Goal: Transaction & Acquisition: Book appointment/travel/reservation

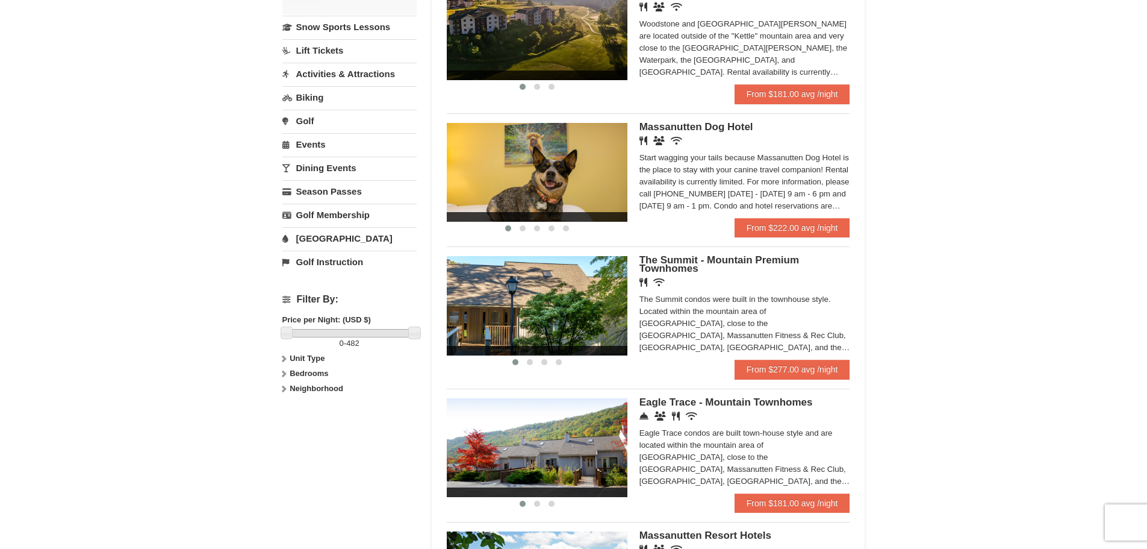
scroll to position [301, 0]
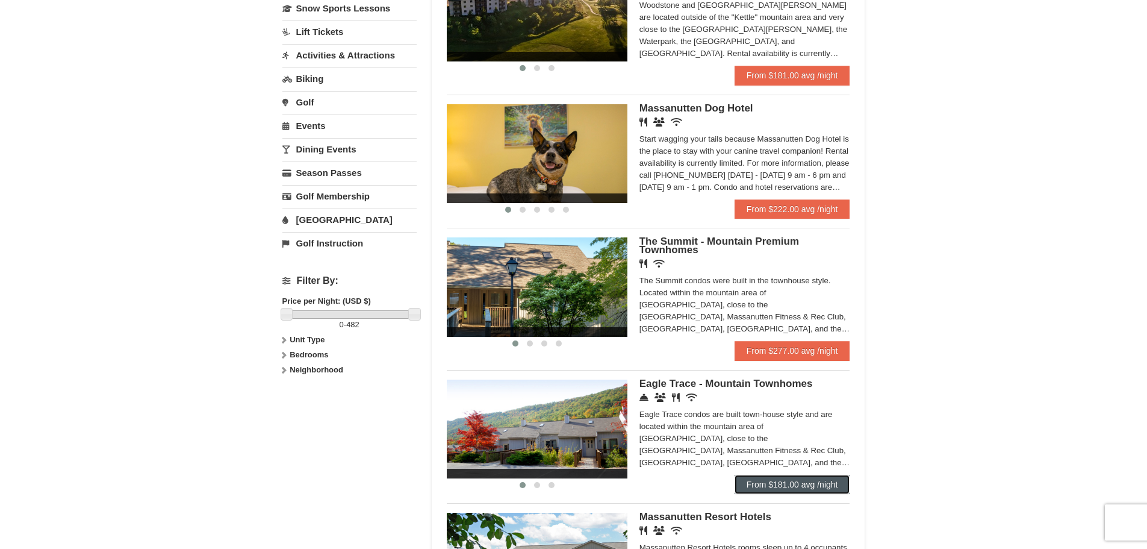
click at [788, 482] on link "From $181.00 avg /night" at bounding box center [793, 484] width 116 height 19
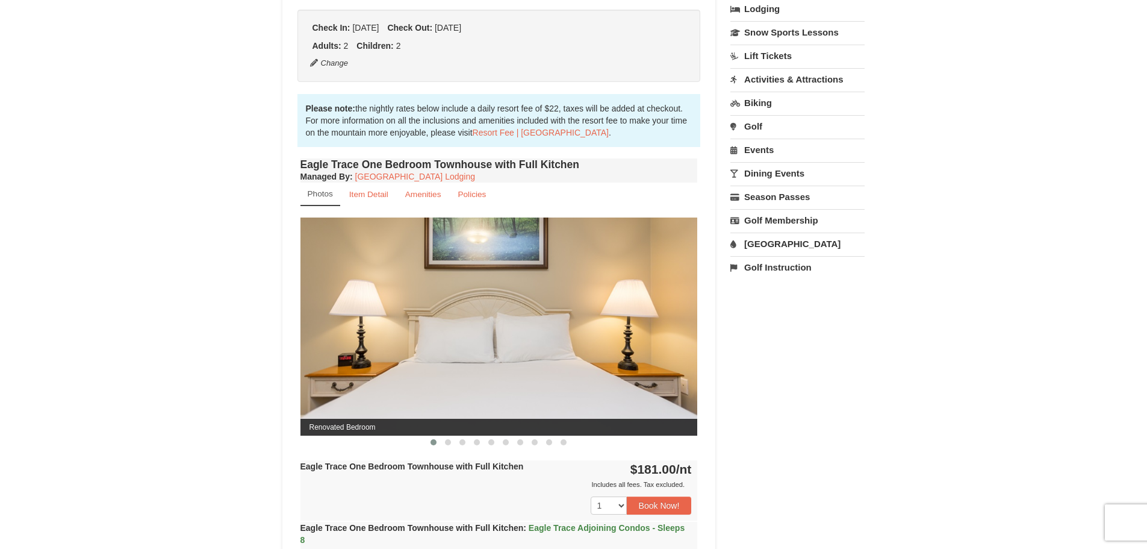
scroll to position [301, 0]
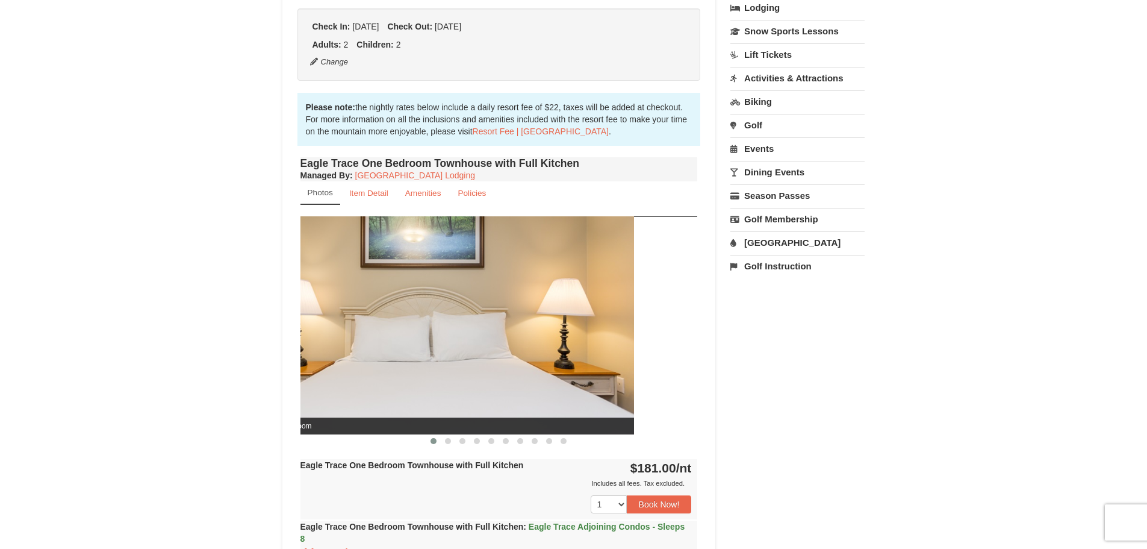
drag, startPoint x: 657, startPoint y: 382, endPoint x: 572, endPoint y: 385, distance: 85.0
click at [567, 387] on img at bounding box center [436, 324] width 398 height 217
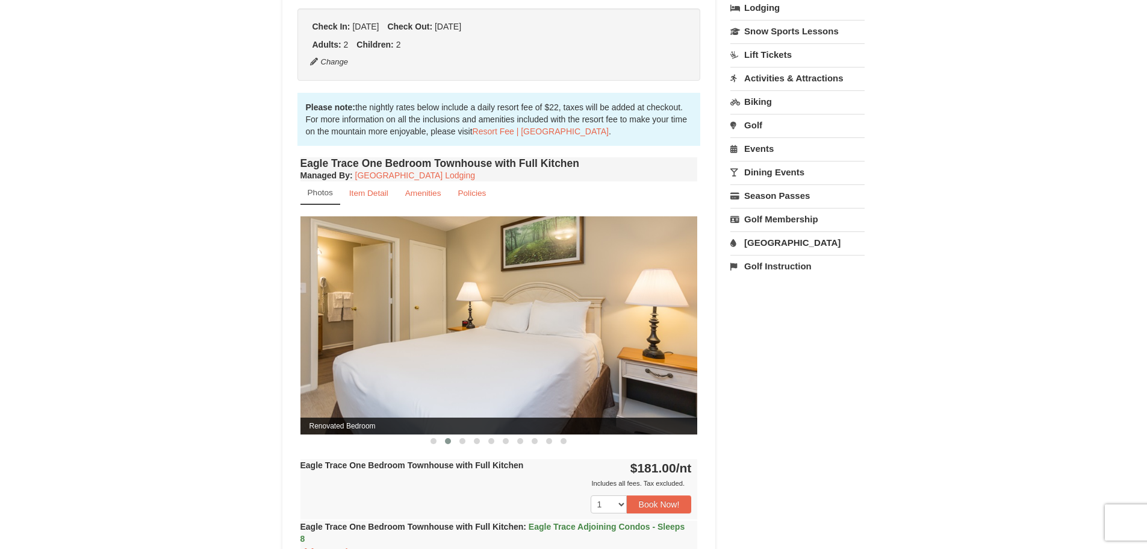
drag, startPoint x: 652, startPoint y: 362, endPoint x: 421, endPoint y: 345, distance: 231.4
click at [374, 343] on img at bounding box center [500, 324] width 398 height 217
drag, startPoint x: 563, startPoint y: 346, endPoint x: 296, endPoint y: 349, distance: 266.9
click at [303, 351] on img at bounding box center [500, 324] width 398 height 217
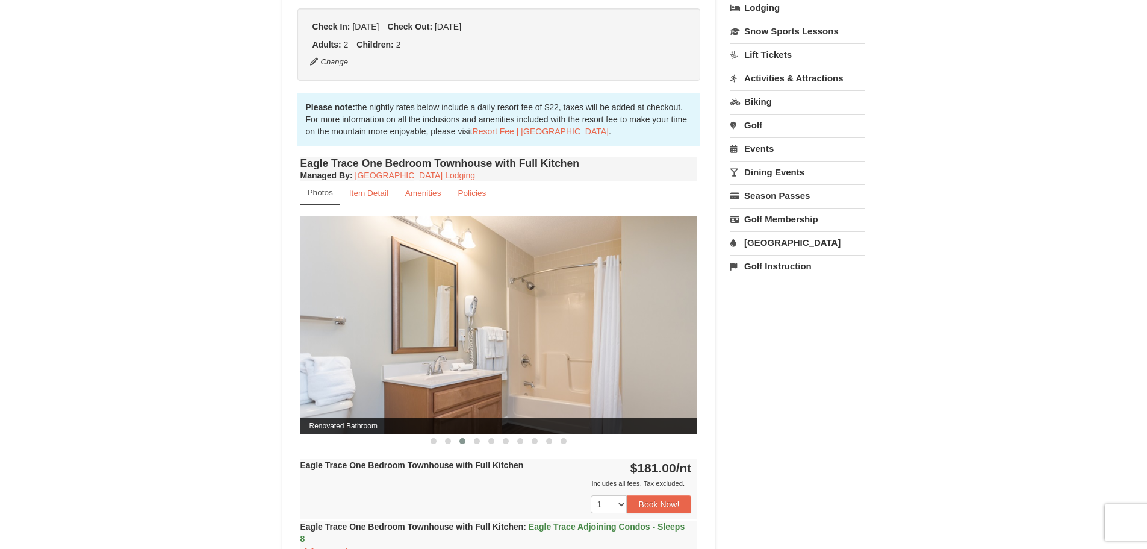
drag, startPoint x: 590, startPoint y: 349, endPoint x: 337, endPoint y: 372, distance: 254.6
click at [338, 372] on img at bounding box center [500, 324] width 398 height 217
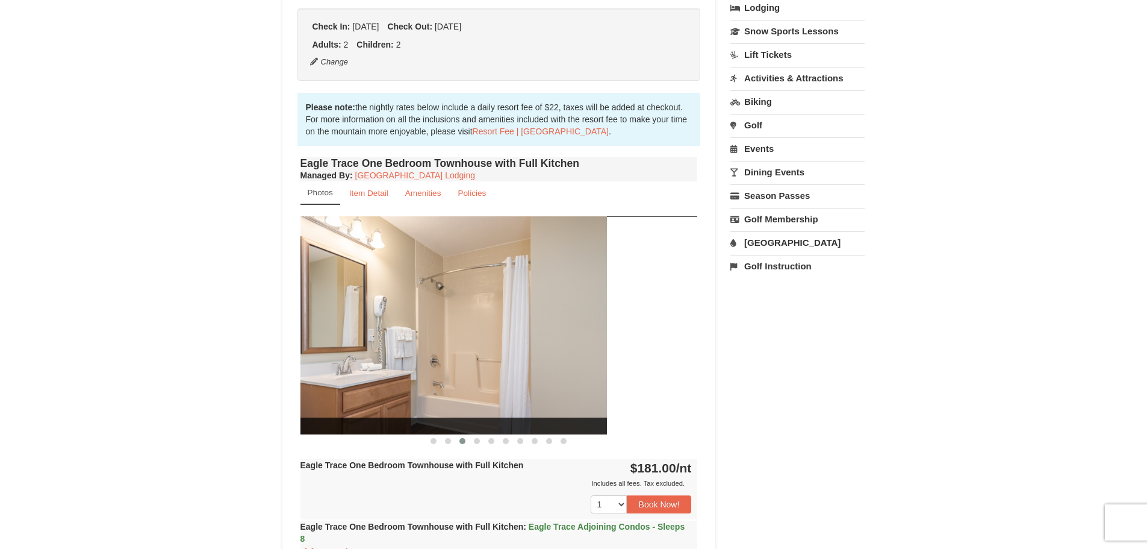
drag, startPoint x: 426, startPoint y: 368, endPoint x: 155, endPoint y: 352, distance: 270.9
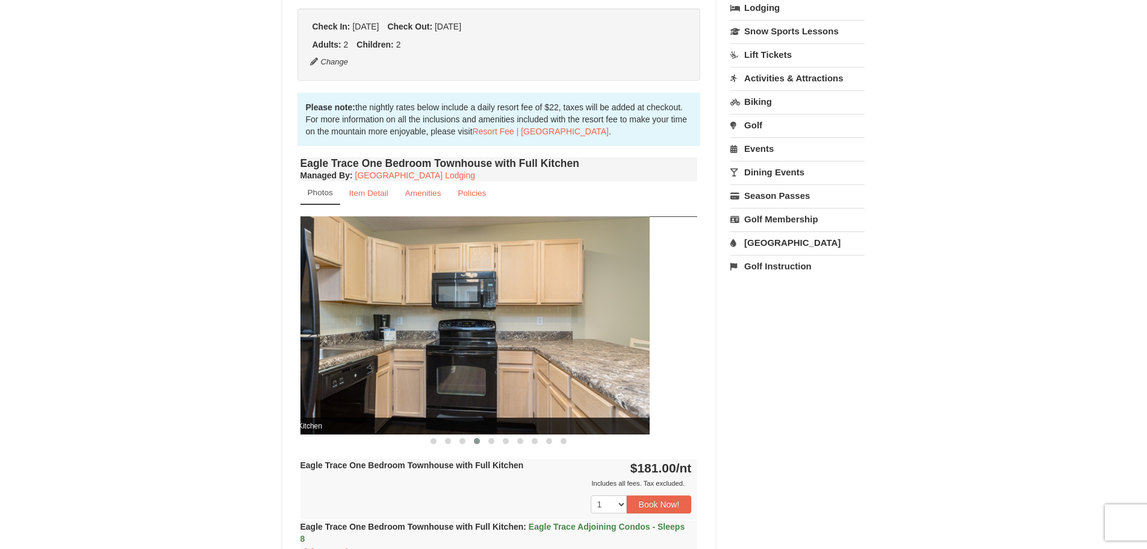
drag, startPoint x: 509, startPoint y: 360, endPoint x: 339, endPoint y: 388, distance: 172.7
click at [339, 388] on img at bounding box center [451, 324] width 398 height 217
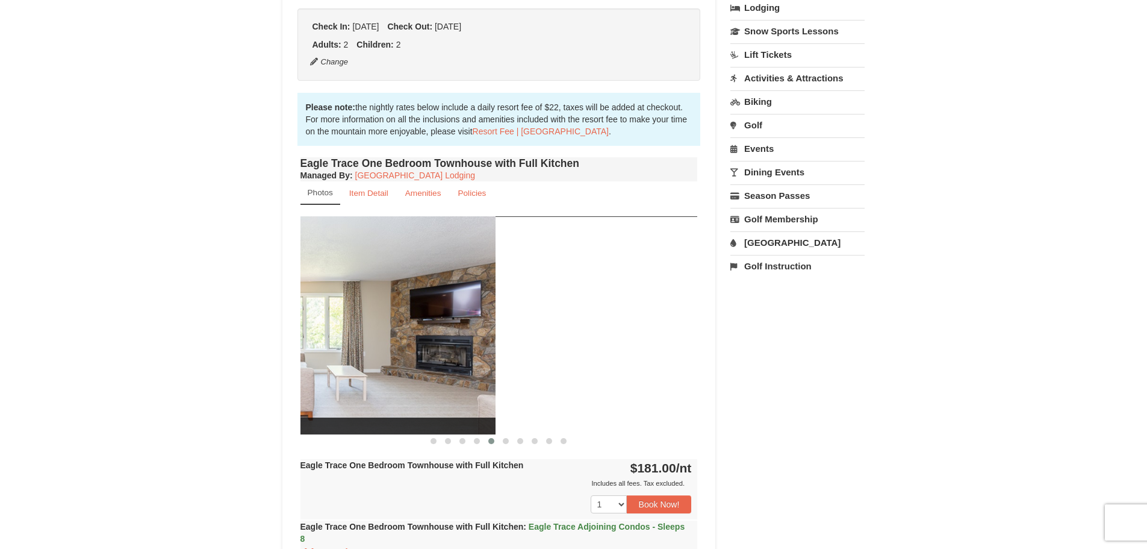
drag, startPoint x: 540, startPoint y: 379, endPoint x: 319, endPoint y: 397, distance: 221.8
click at [316, 399] on img at bounding box center [297, 324] width 398 height 217
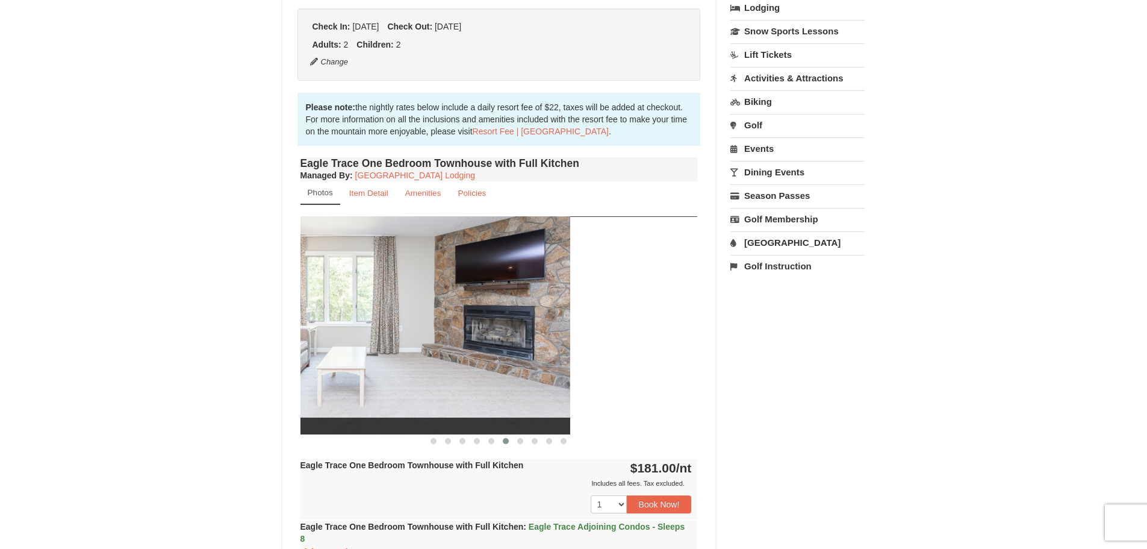
drag, startPoint x: 480, startPoint y: 390, endPoint x: 306, endPoint y: 427, distance: 178.0
click at [303, 430] on div "Renovated Living Room" at bounding box center [372, 324] width 398 height 217
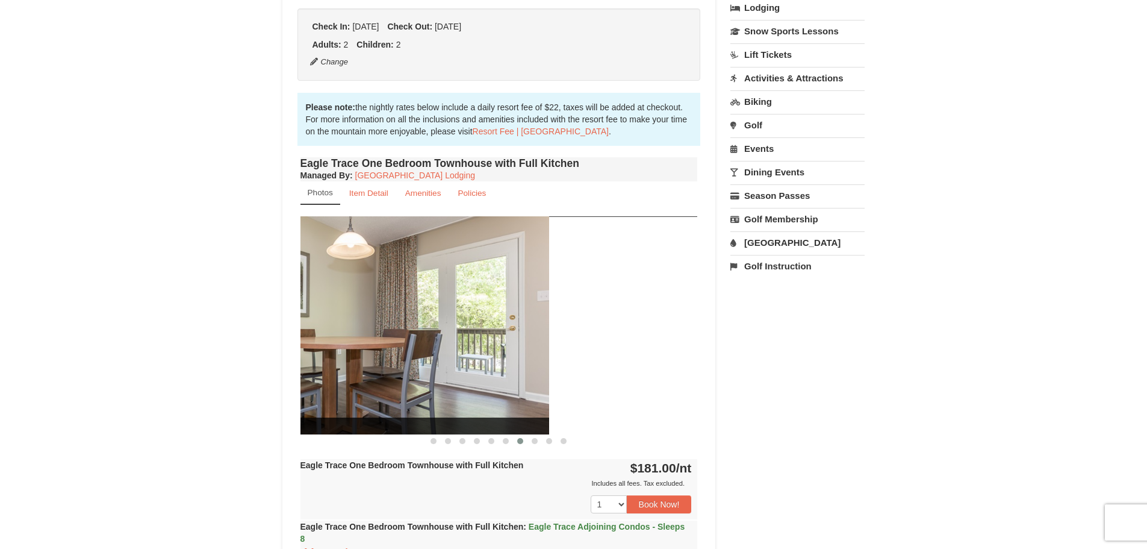
drag, startPoint x: 511, startPoint y: 404, endPoint x: 282, endPoint y: 452, distance: 233.9
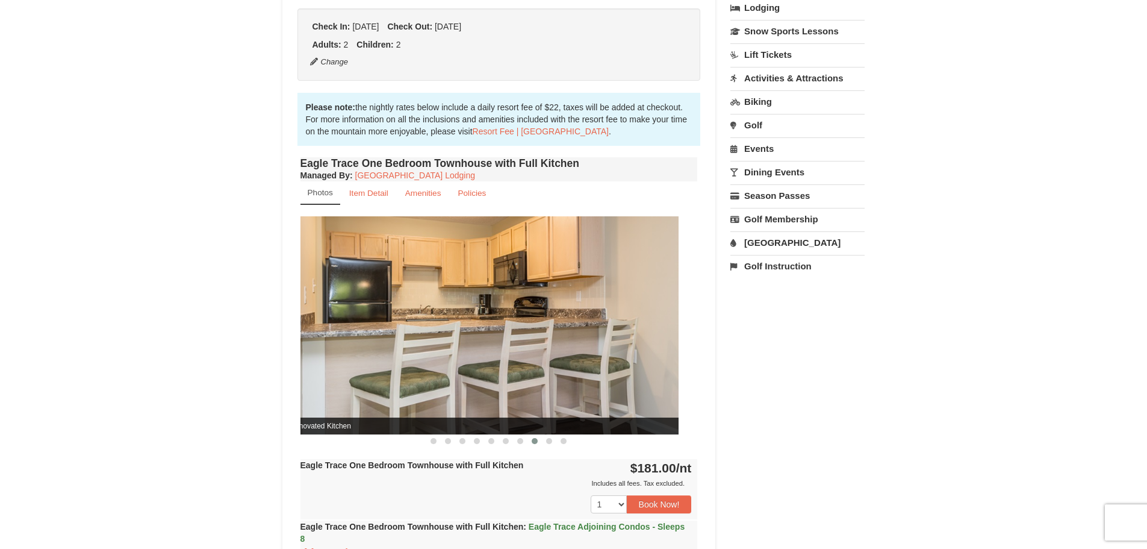
drag, startPoint x: 511, startPoint y: 405, endPoint x: 233, endPoint y: 443, distance: 280.9
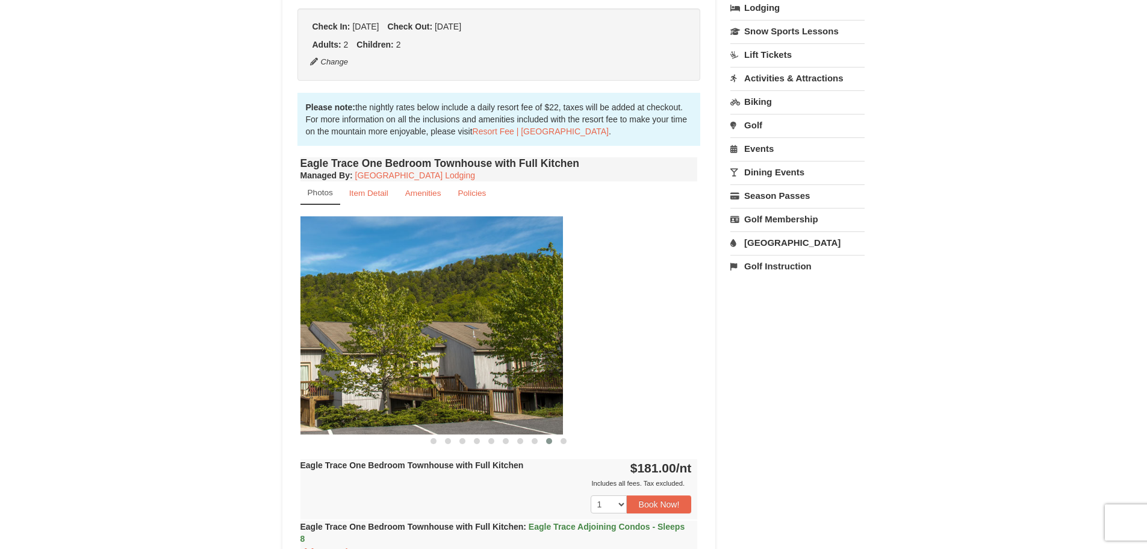
drag, startPoint x: 508, startPoint y: 401, endPoint x: 311, endPoint y: 425, distance: 198.4
click at [311, 425] on img at bounding box center [365, 324] width 398 height 217
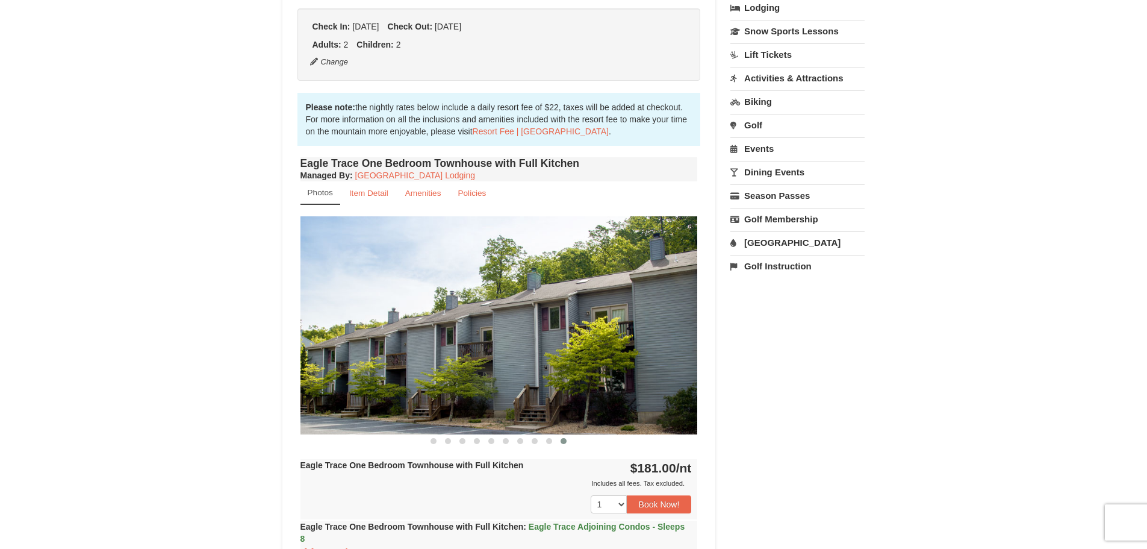
drag, startPoint x: 581, startPoint y: 386, endPoint x: 453, endPoint y: 405, distance: 129.1
click at [453, 405] on img at bounding box center [500, 324] width 398 height 217
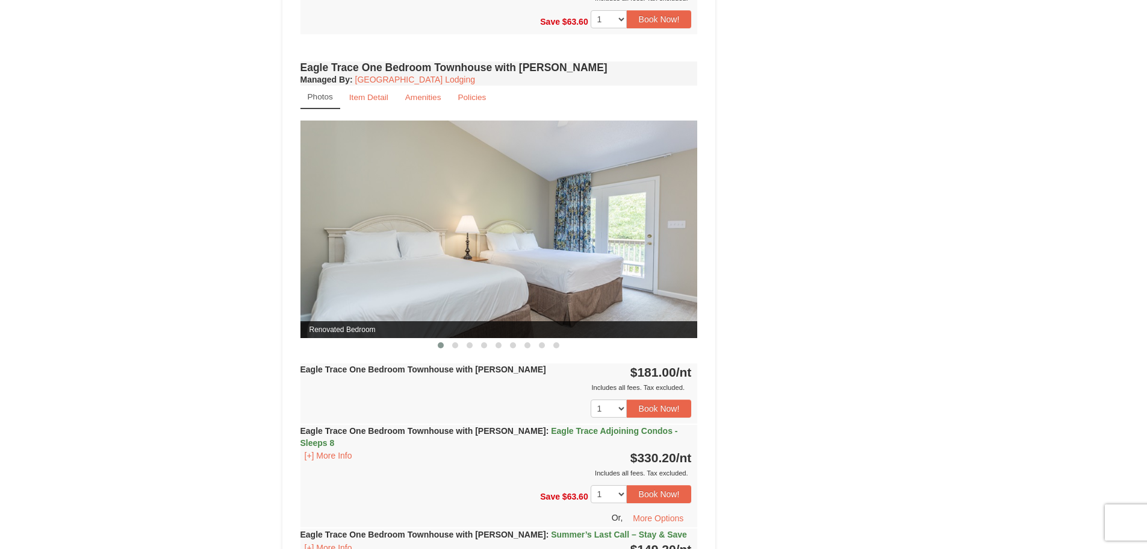
scroll to position [904, 0]
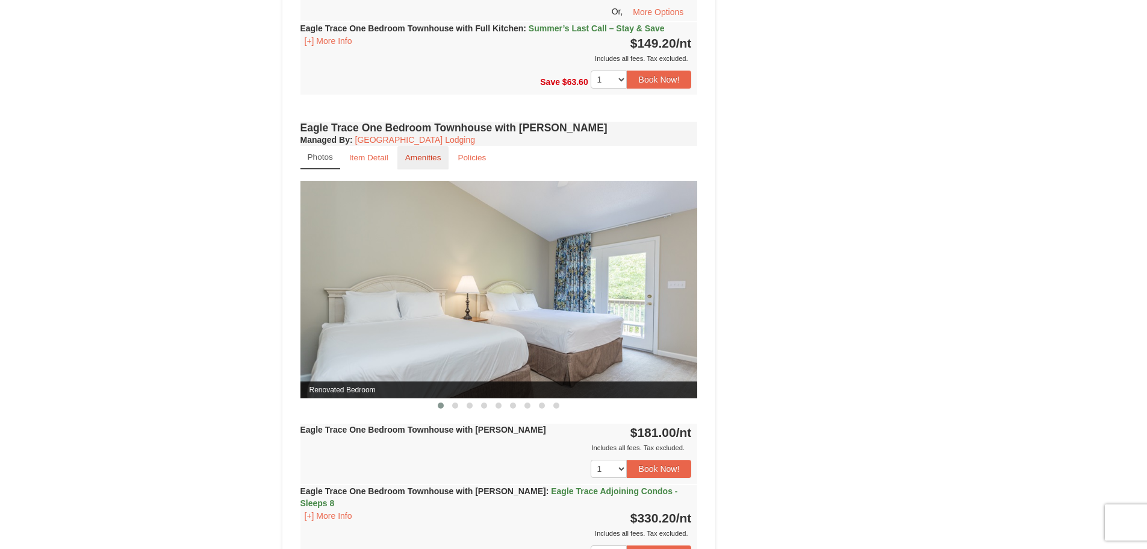
click at [438, 157] on small "Amenities" at bounding box center [423, 157] width 36 height 9
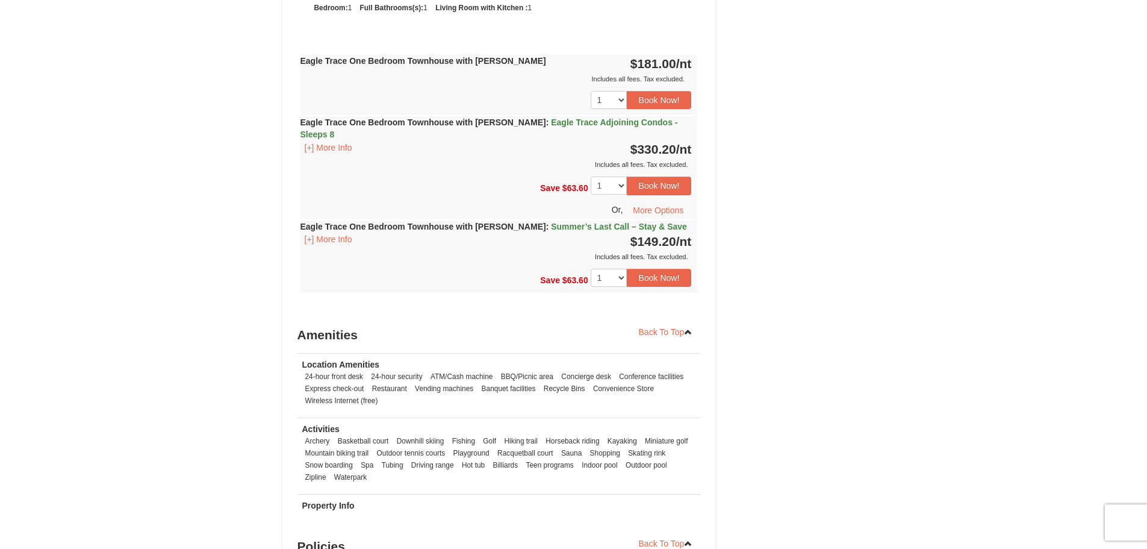
scroll to position [1144, 0]
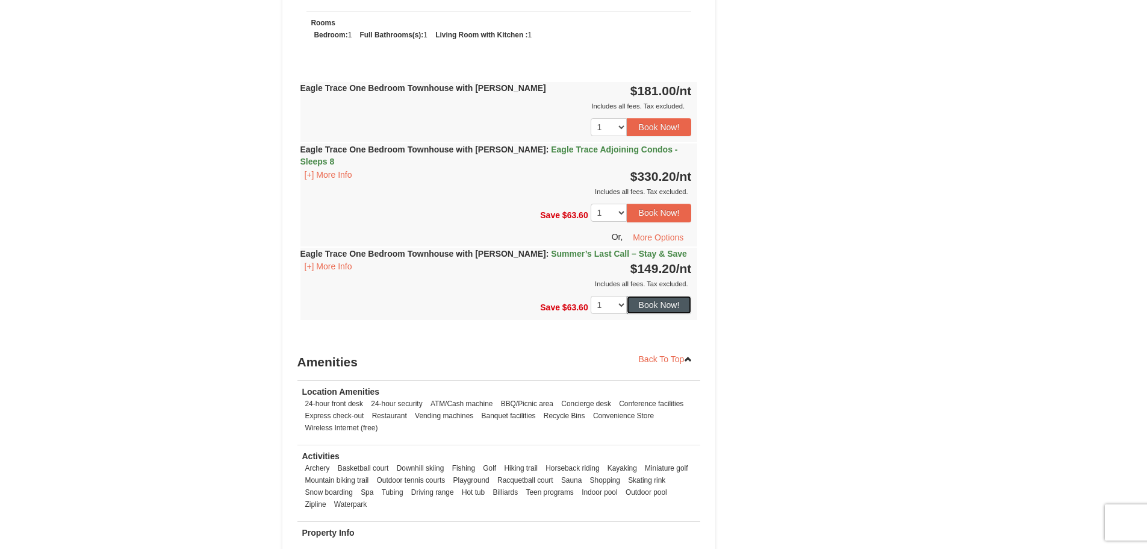
click at [660, 296] on button "Book Now!" at bounding box center [659, 305] width 65 height 18
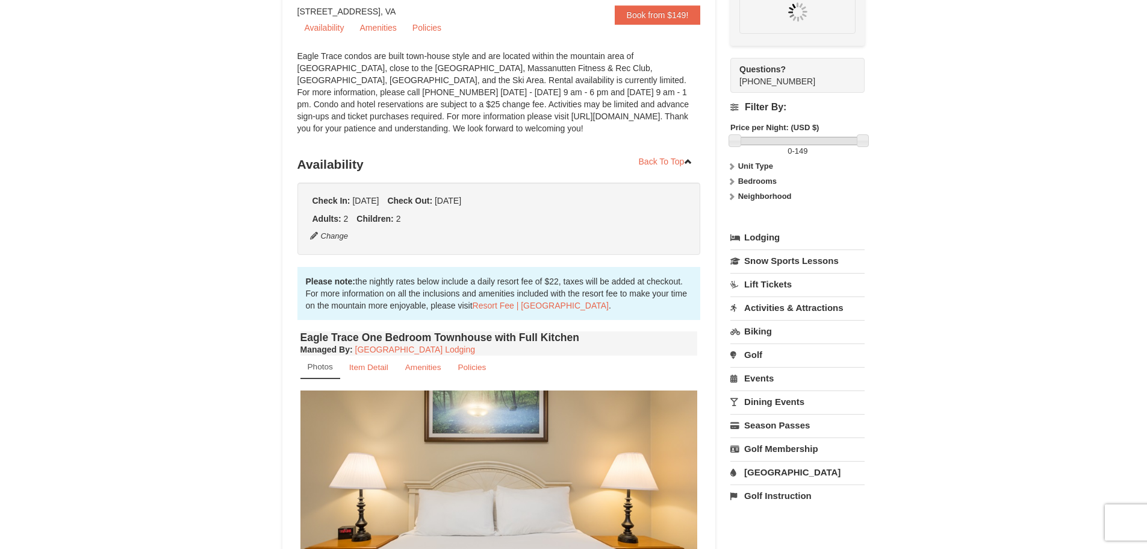
scroll to position [117, 0]
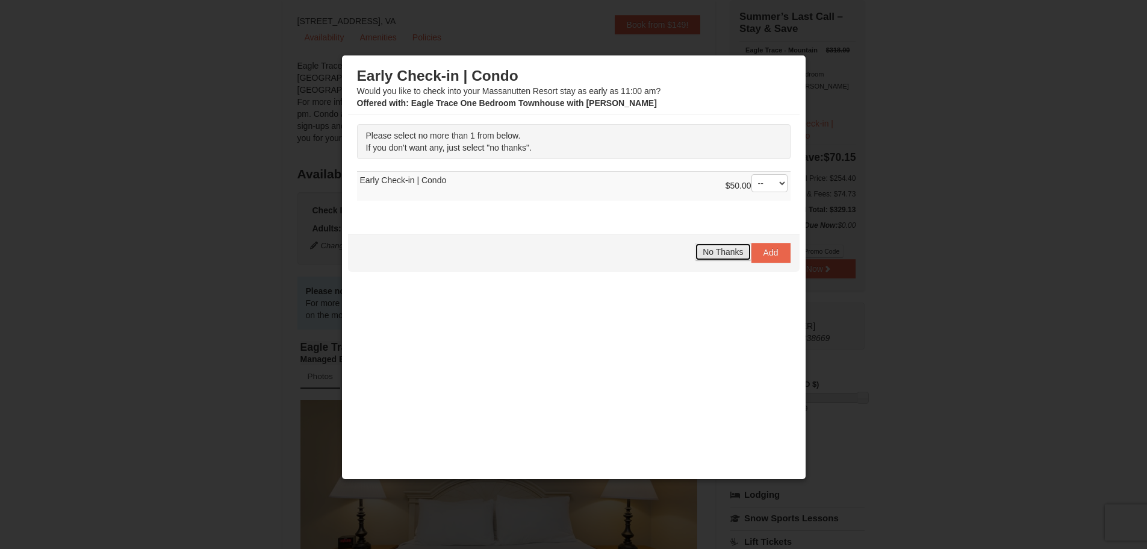
click at [703, 252] on span "No Thanks" at bounding box center [723, 252] width 40 height 10
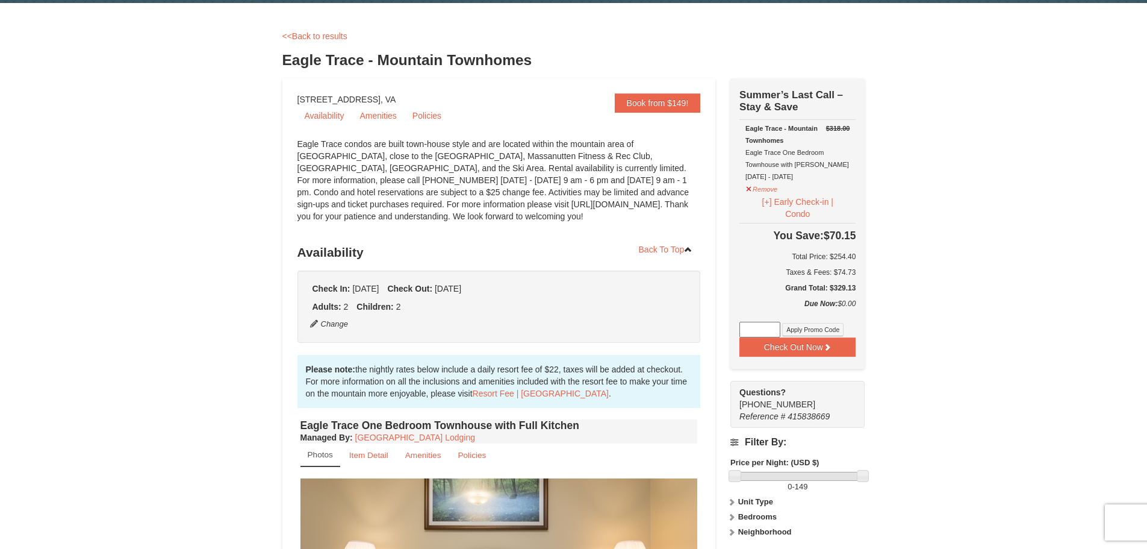
scroll to position [60, 0]
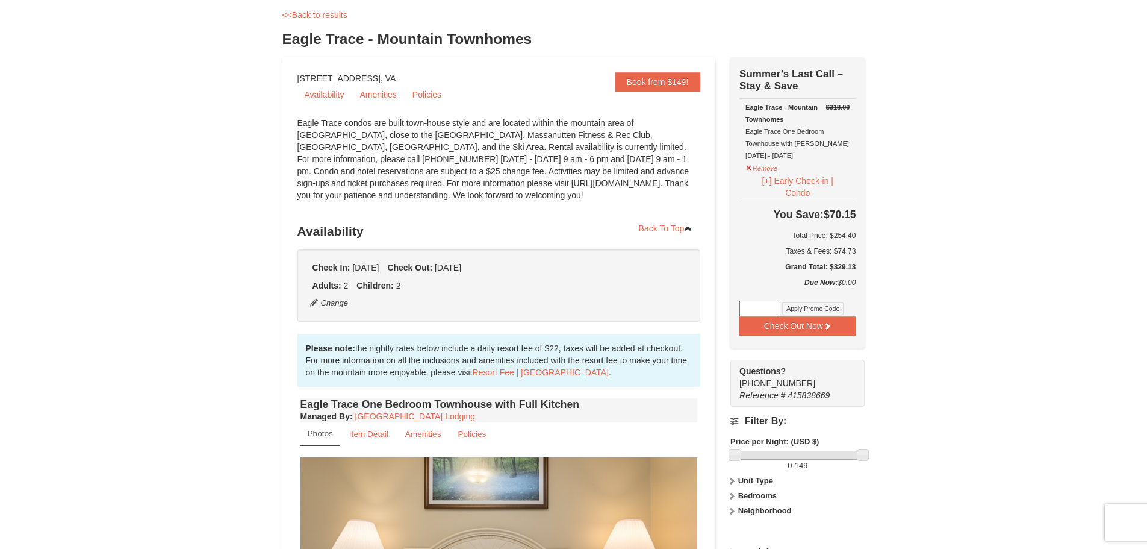
click at [749, 301] on div "Due Now: $0.00" at bounding box center [798, 288] width 116 height 24
click at [749, 307] on input at bounding box center [760, 309] width 41 height 16
type input "godukes25"
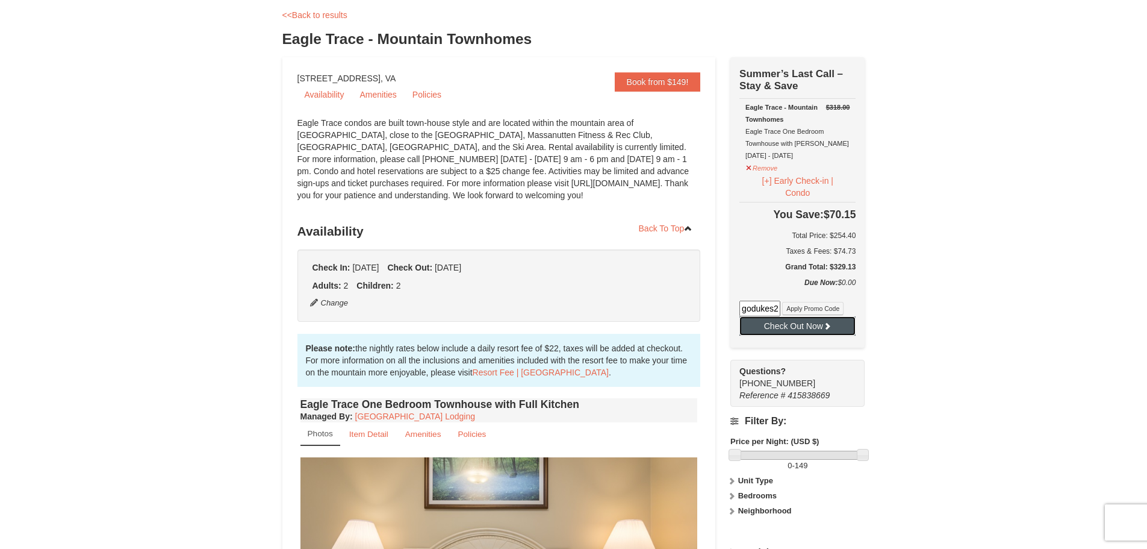
click at [808, 328] on button "Check Out Now" at bounding box center [798, 325] width 116 height 19
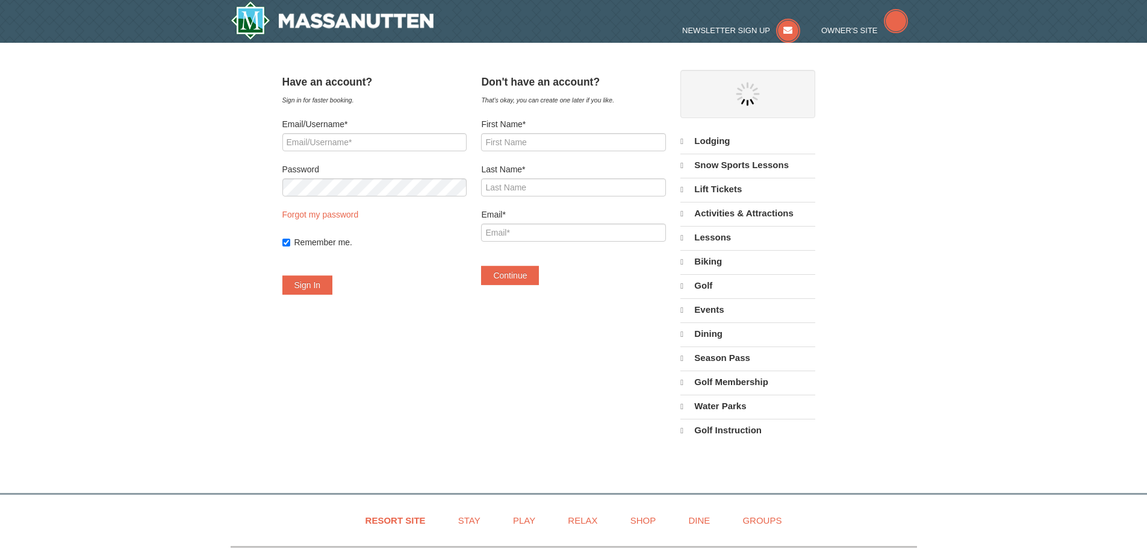
select select "9"
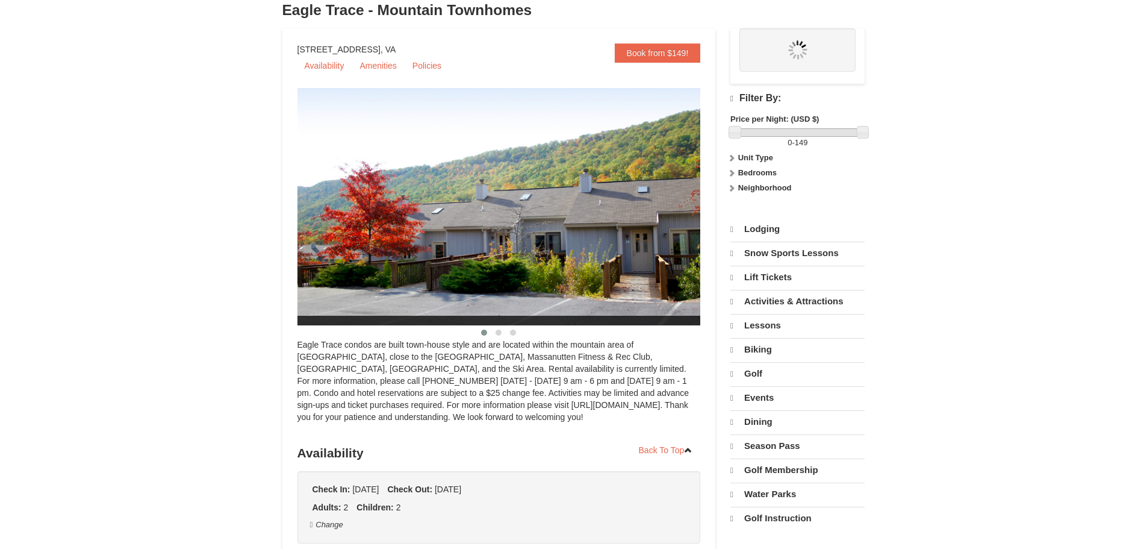
scroll to position [89, 0]
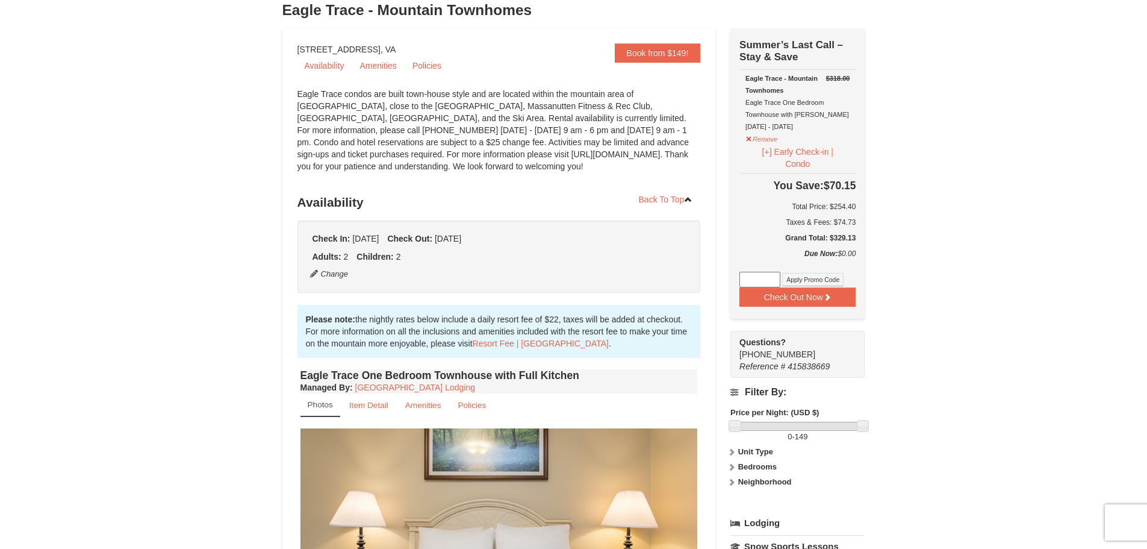
click at [764, 275] on input at bounding box center [760, 280] width 41 height 16
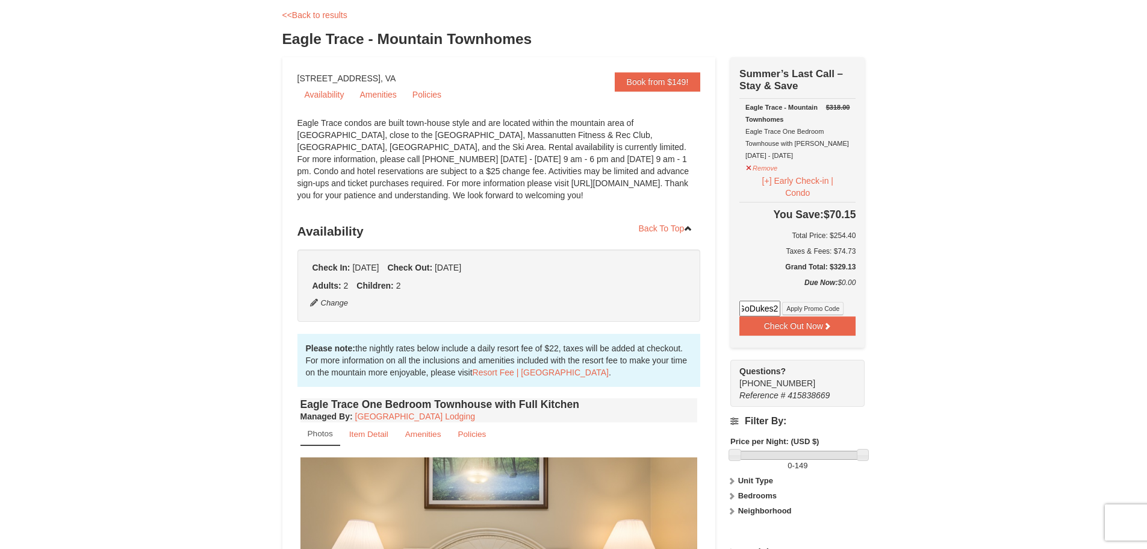
scroll to position [0, 8]
type input "GoDukes25"
click at [801, 308] on button "Apply Promo Code" at bounding box center [812, 308] width 61 height 13
click at [772, 310] on input at bounding box center [760, 309] width 41 height 16
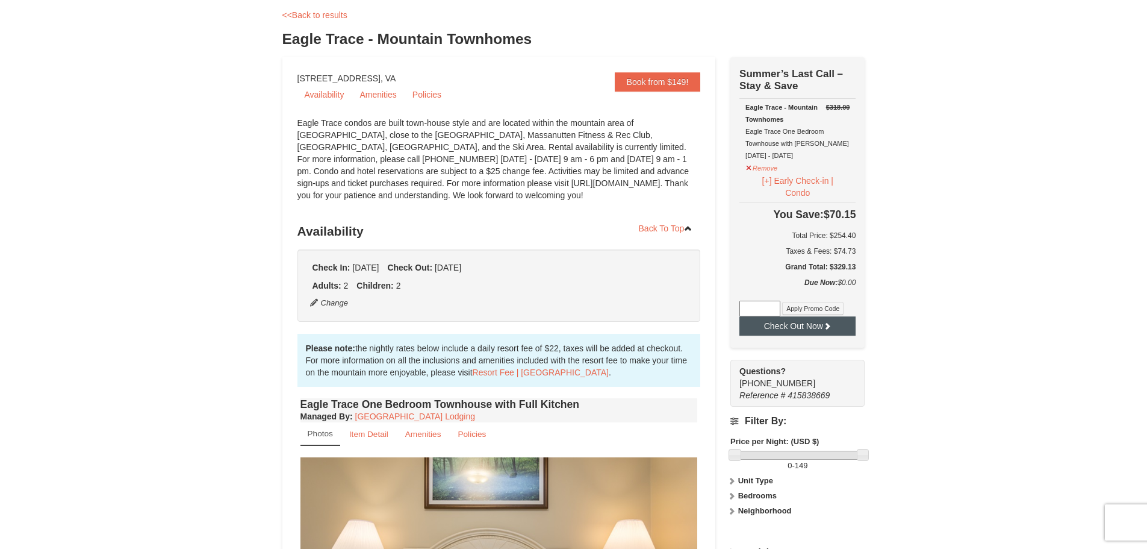
type input "GoDukes25"
click at [813, 309] on button "Apply Promo Code" at bounding box center [812, 308] width 61 height 13
click at [823, 327] on icon at bounding box center [827, 326] width 8 height 8
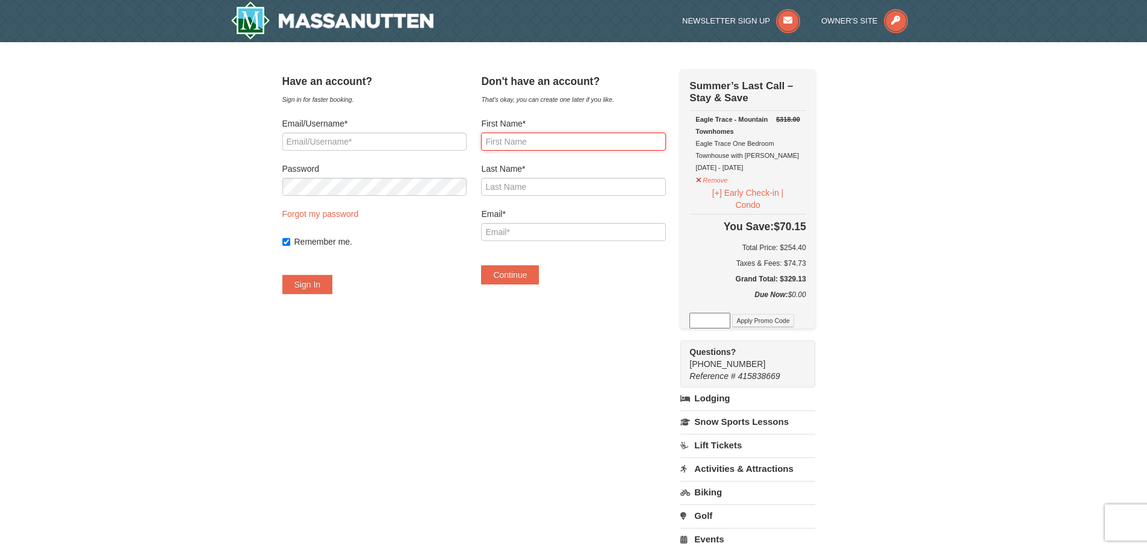
click at [553, 141] on input "First Name*" at bounding box center [573, 142] width 184 height 18
type input "Melony"
type input "Nettles"
click at [542, 230] on input "Email*" at bounding box center [573, 232] width 184 height 18
type input "[PERSON_NAME][EMAIL_ADDRESS][PERSON_NAME][DOMAIN_NAME]"
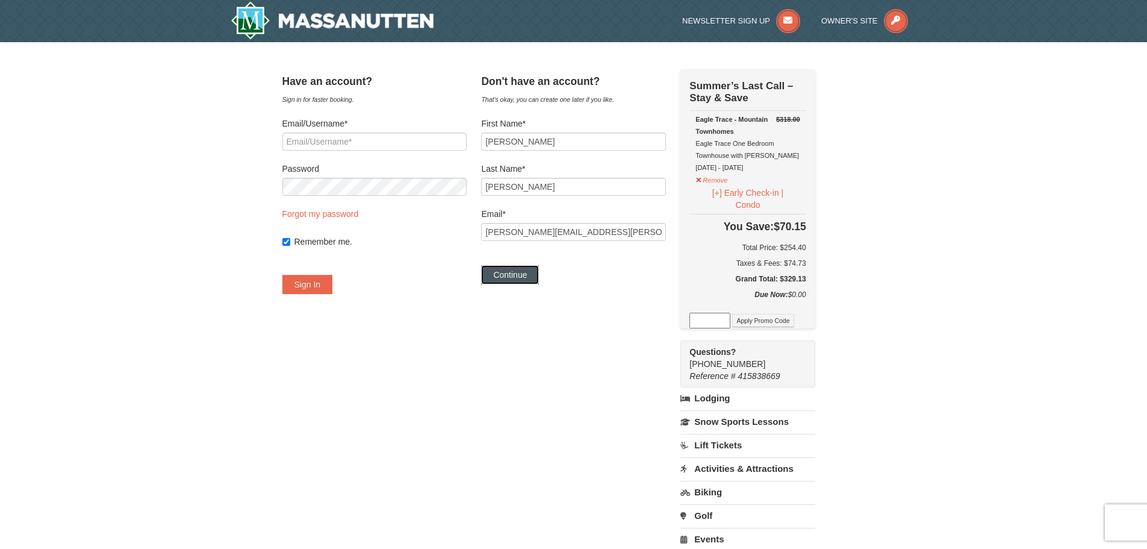
click at [527, 270] on button "Continue" at bounding box center [510, 274] width 58 height 19
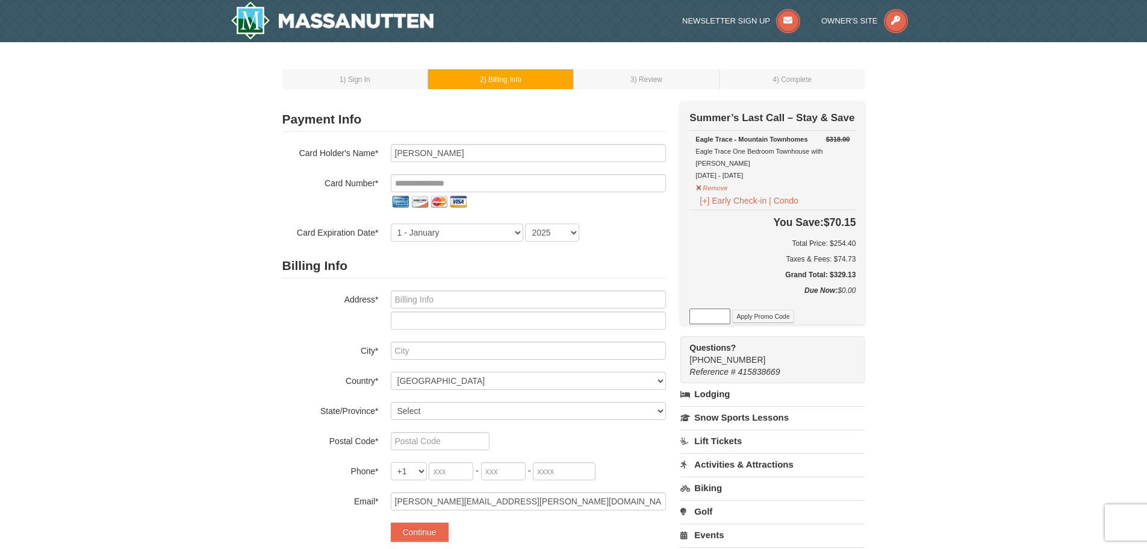
click at [707, 308] on input at bounding box center [710, 316] width 41 height 16
type input "GODUKES25"
click at [761, 310] on button "Apply Promo Code" at bounding box center [762, 316] width 61 height 13
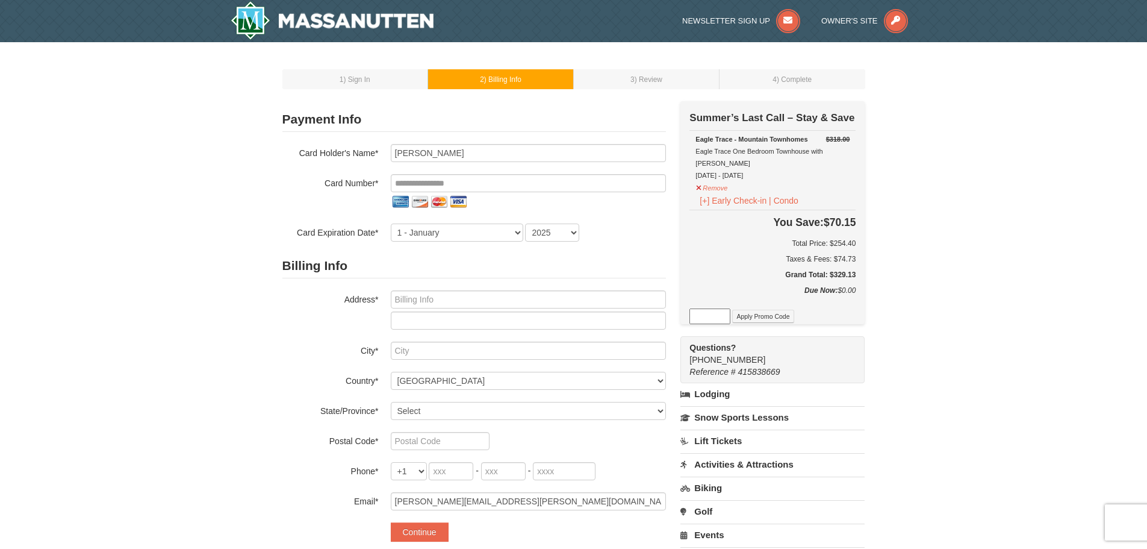
click at [708, 308] on input at bounding box center [710, 316] width 41 height 16
type input "GODUKES25"
click at [764, 310] on button "Apply Promo Code" at bounding box center [762, 316] width 61 height 13
click at [701, 179] on button "Remove" at bounding box center [712, 186] width 33 height 15
click at [711, 179] on button "Remove" at bounding box center [712, 186] width 33 height 15
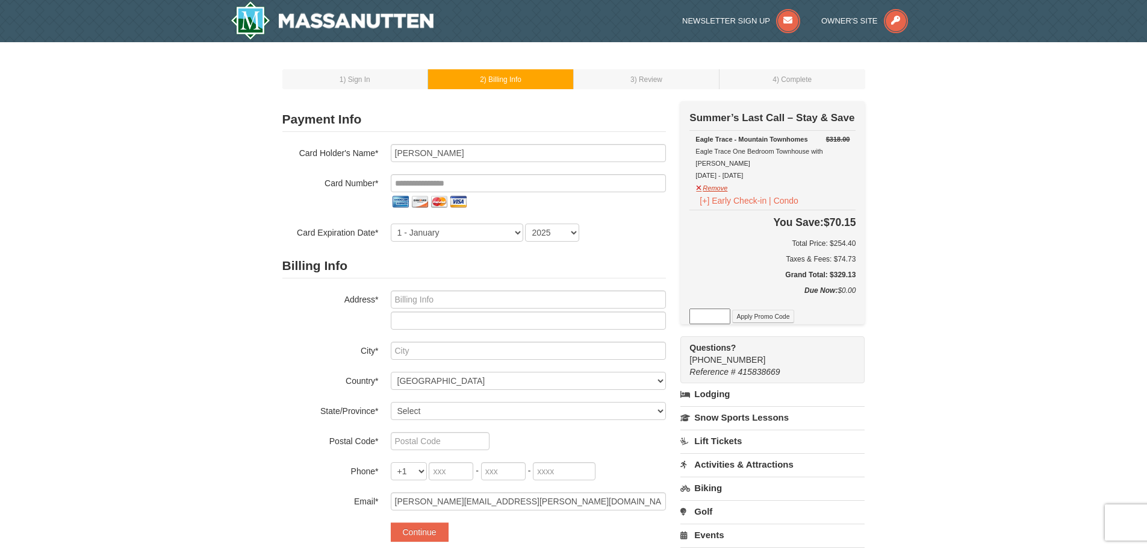
click at [701, 406] on link "Snow Sports Lessons" at bounding box center [773, 417] width 184 height 22
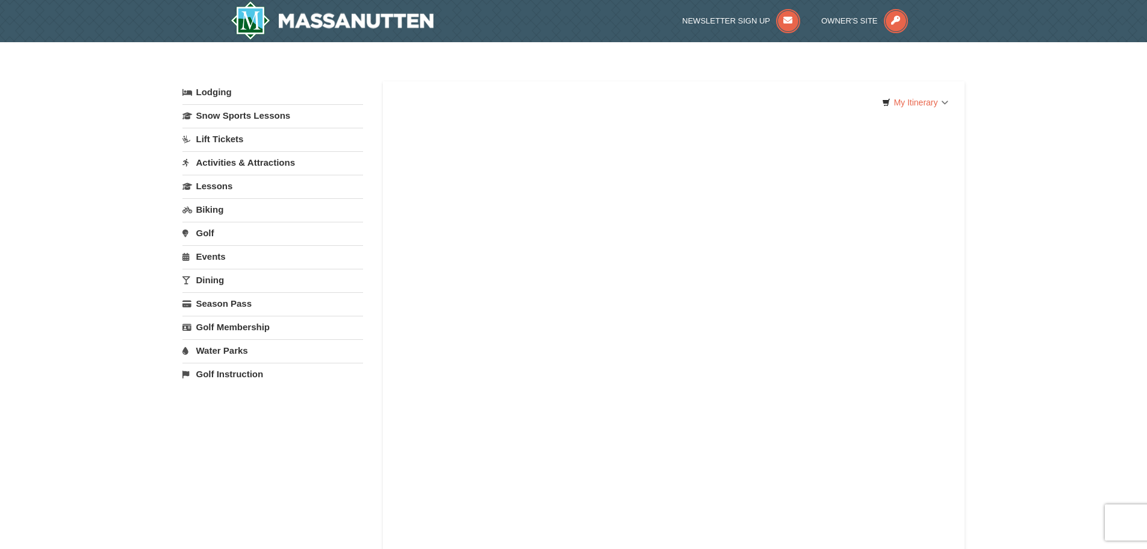
select select "9"
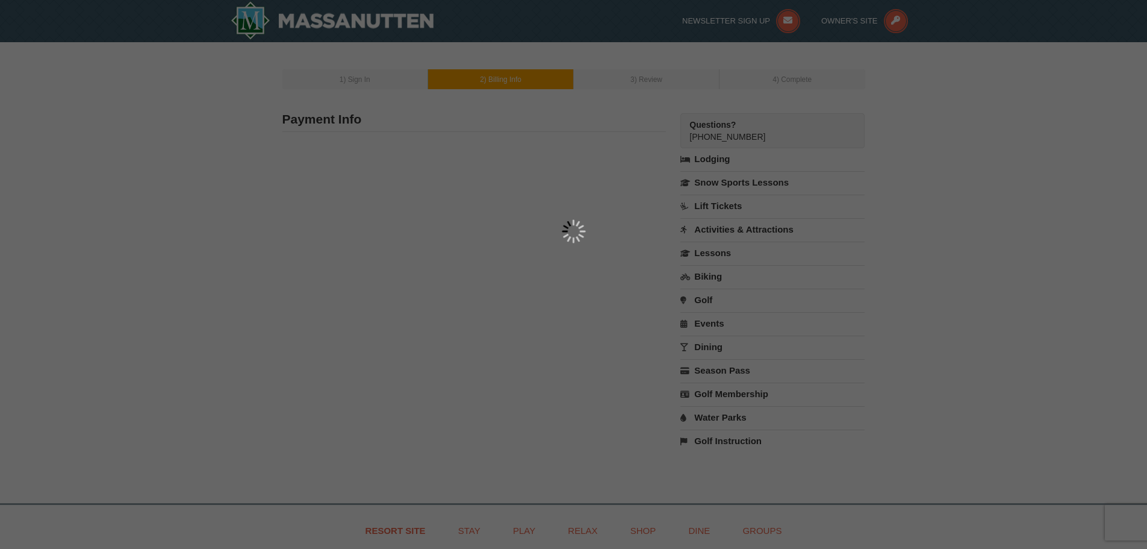
click at [246, 110] on div at bounding box center [573, 274] width 1147 height 549
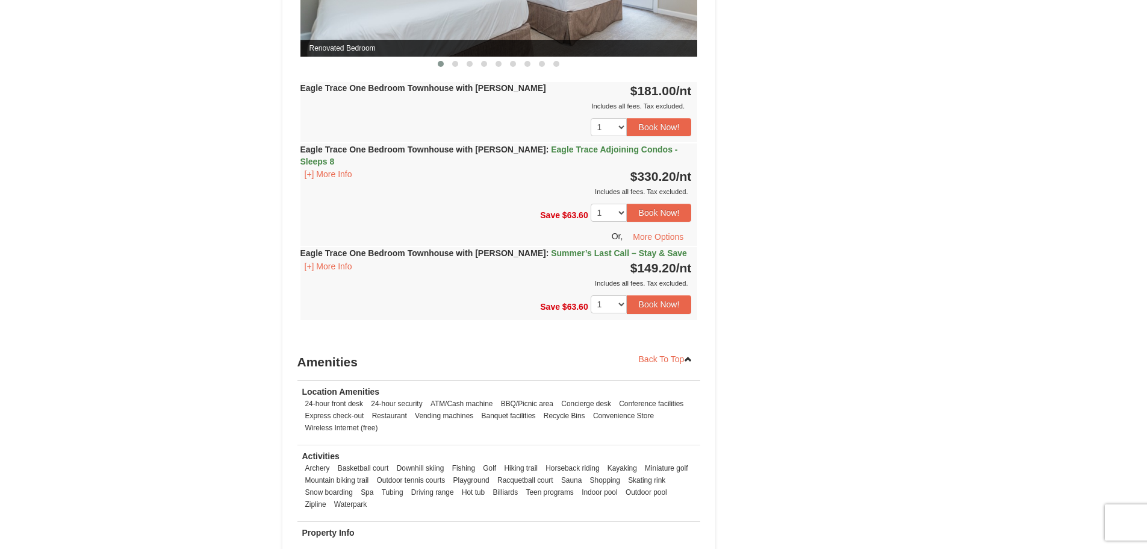
scroll to position [1205, 0]
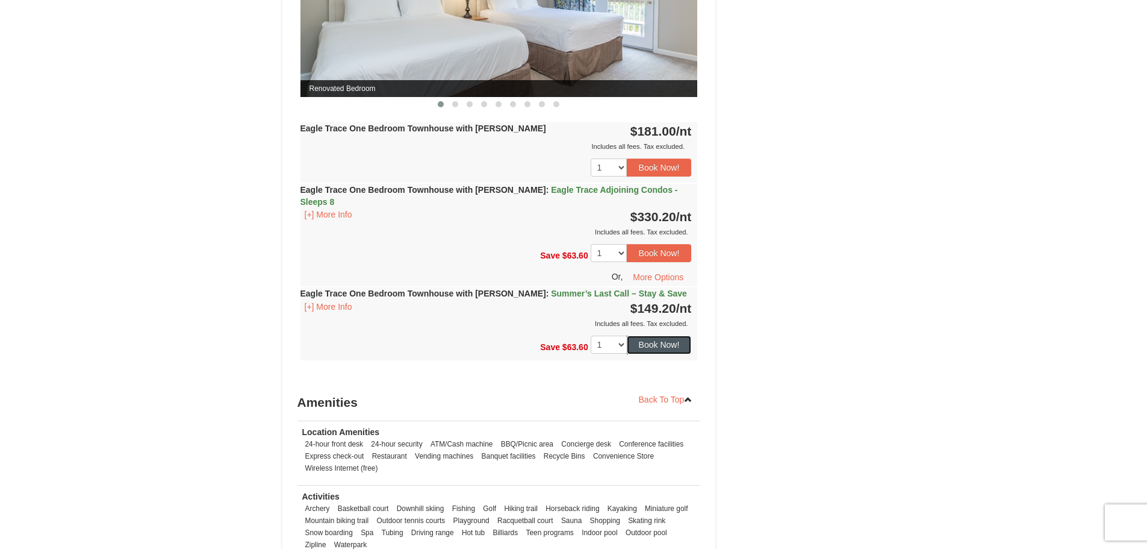
click at [664, 336] on button "Book Now!" at bounding box center [659, 345] width 65 height 18
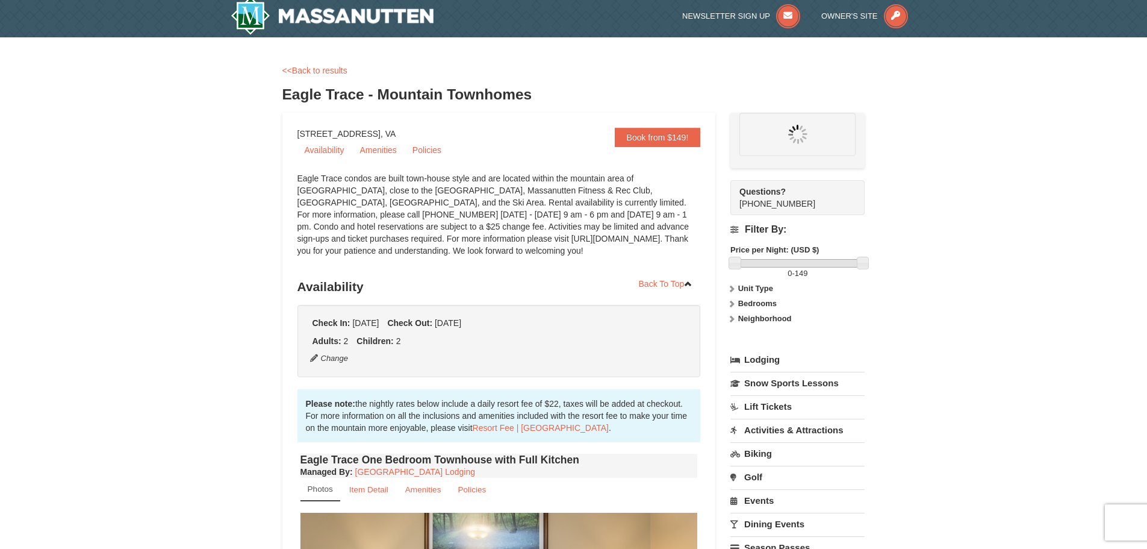
scroll to position [0, 0]
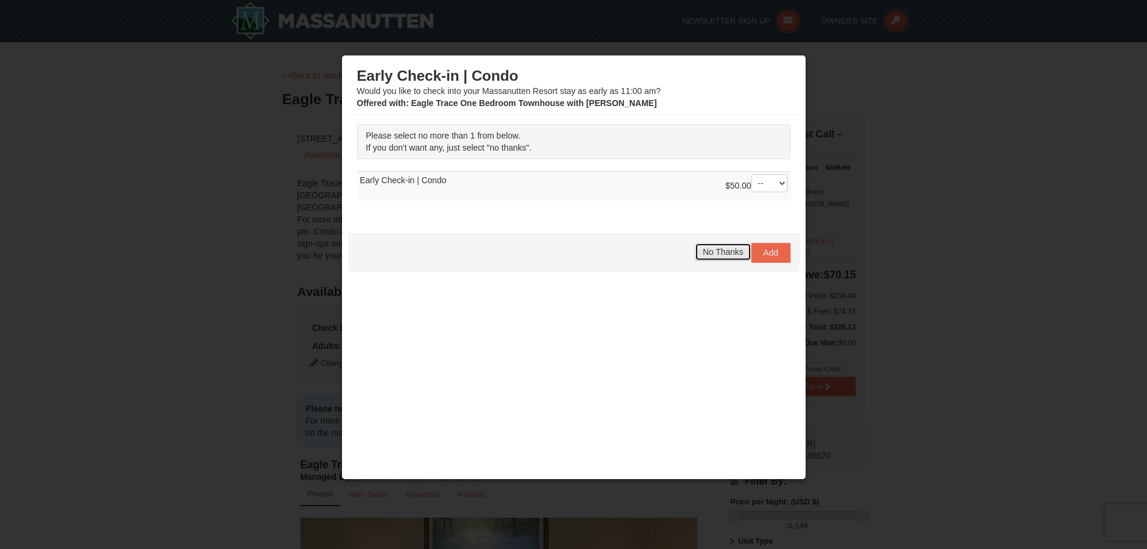
click at [710, 255] on span "No Thanks" at bounding box center [723, 252] width 40 height 10
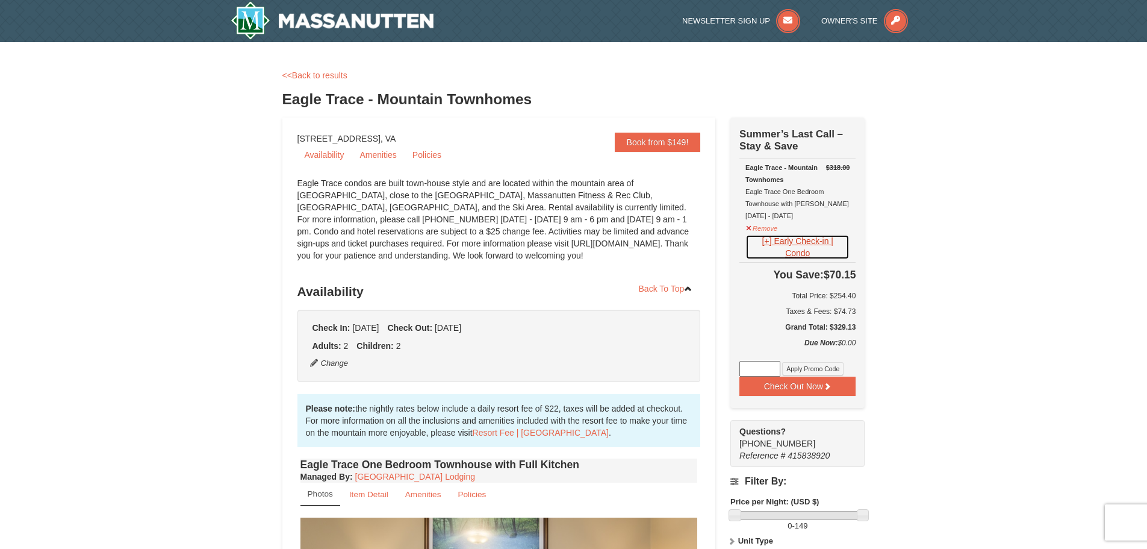
click at [768, 245] on button "[+] Early Check-in | Condo" at bounding box center [798, 246] width 104 height 25
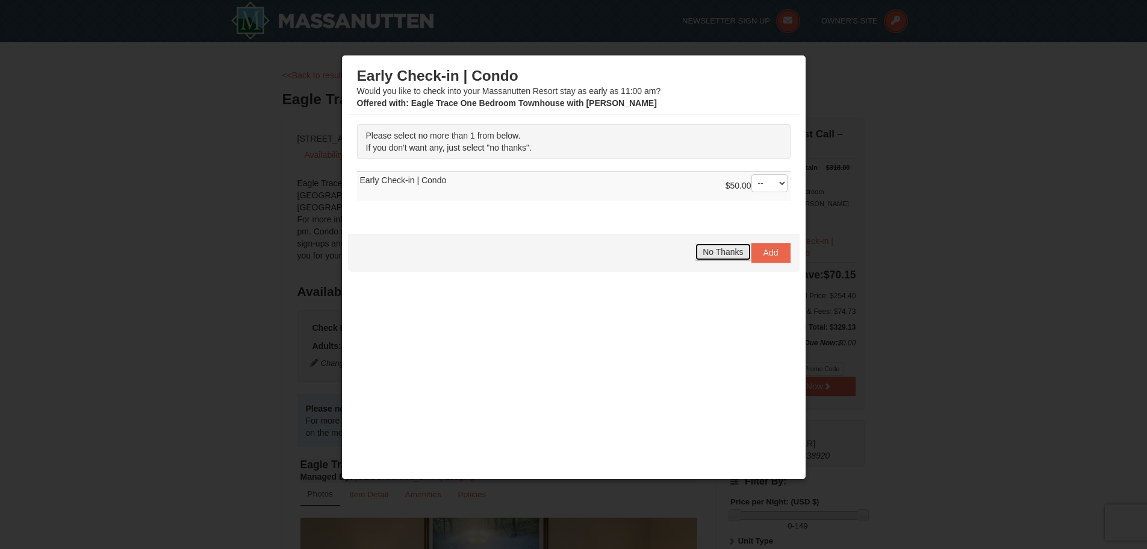
click at [719, 256] on span "No Thanks" at bounding box center [723, 252] width 40 height 10
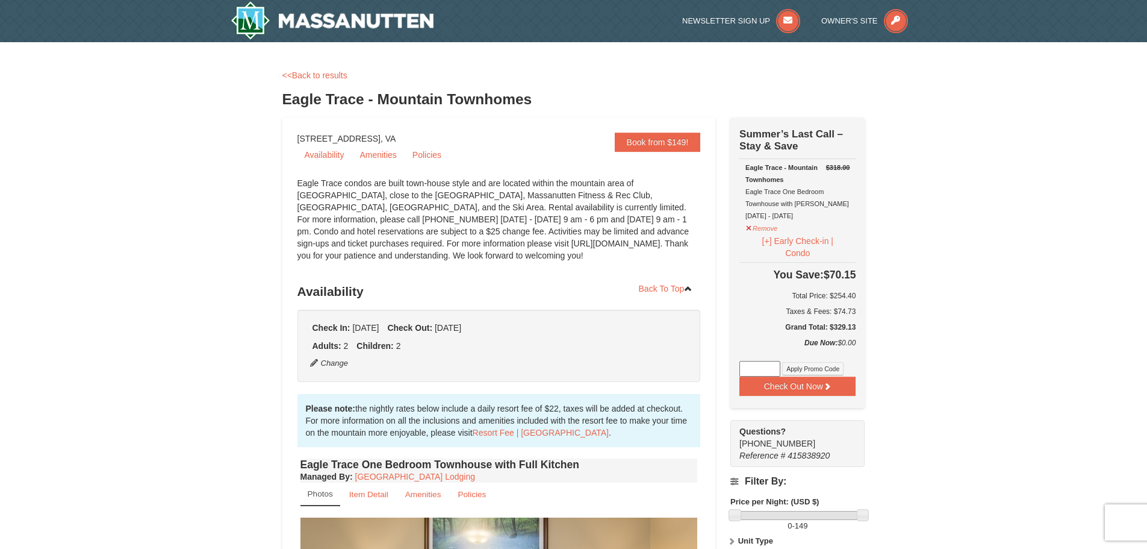
scroll to position [60, 0]
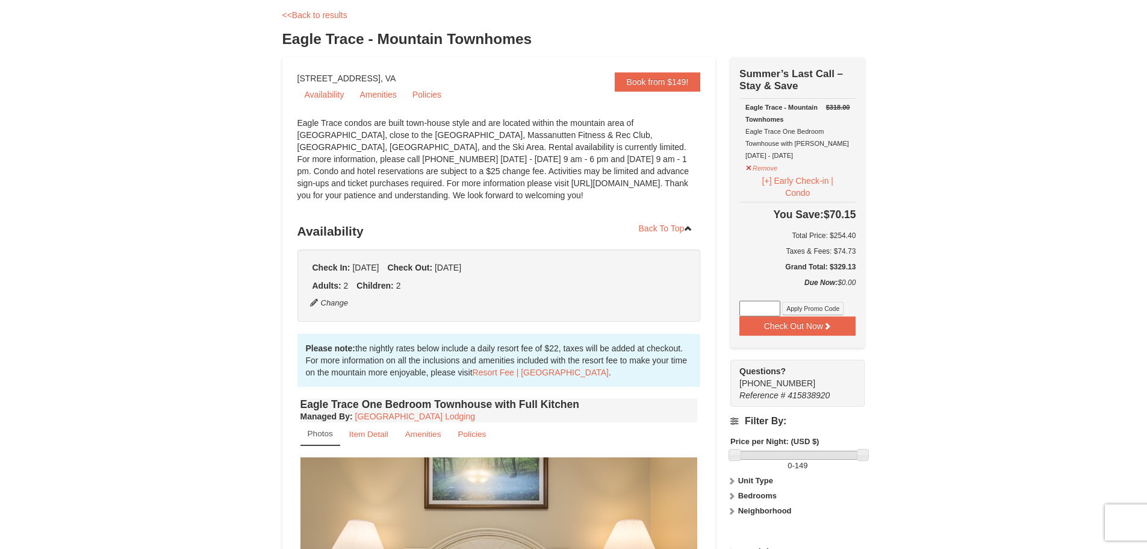
click at [744, 313] on input at bounding box center [760, 309] width 41 height 16
type input "GODUKES25"
click at [807, 313] on button "Apply Promo Code" at bounding box center [812, 308] width 61 height 13
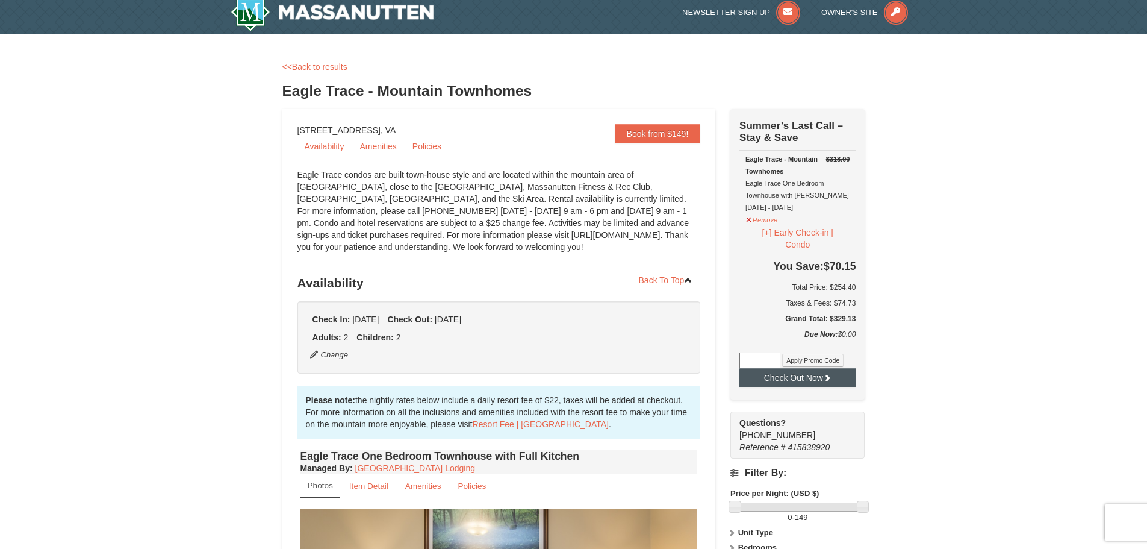
scroll to position [0, 0]
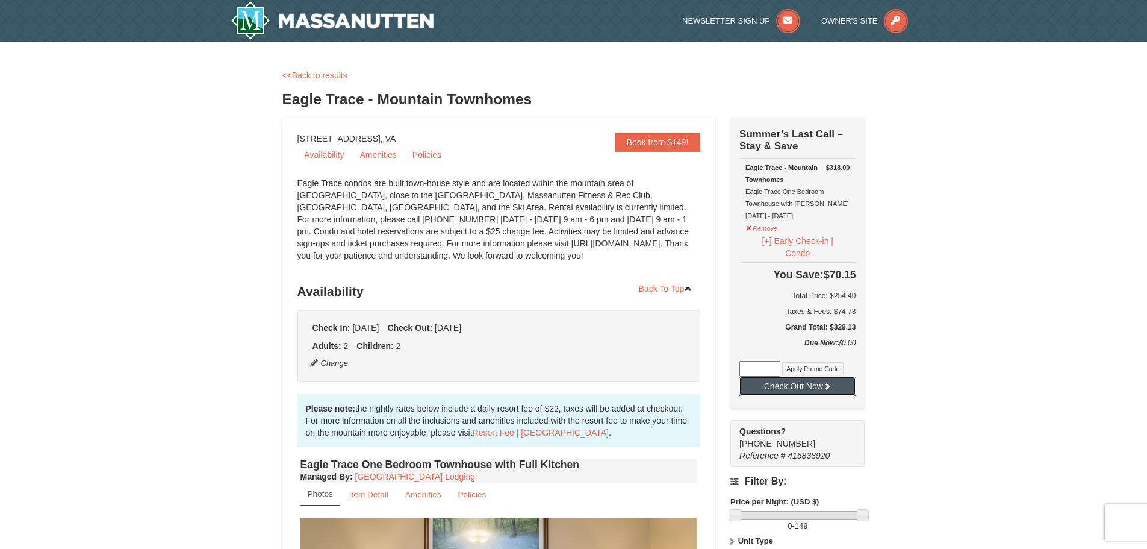
click at [806, 392] on button "Check Out Now" at bounding box center [798, 385] width 116 height 19
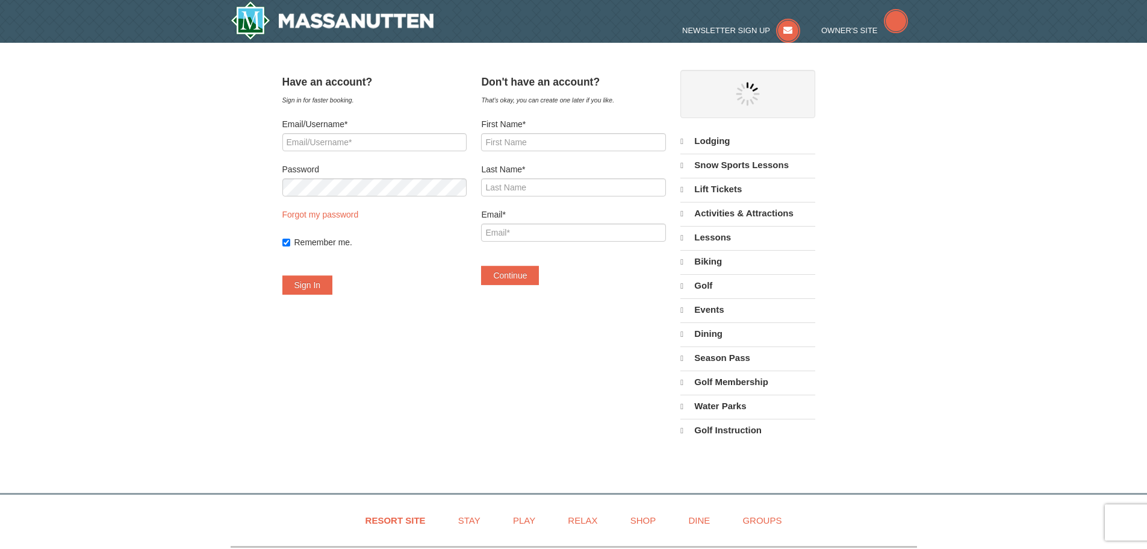
select select "9"
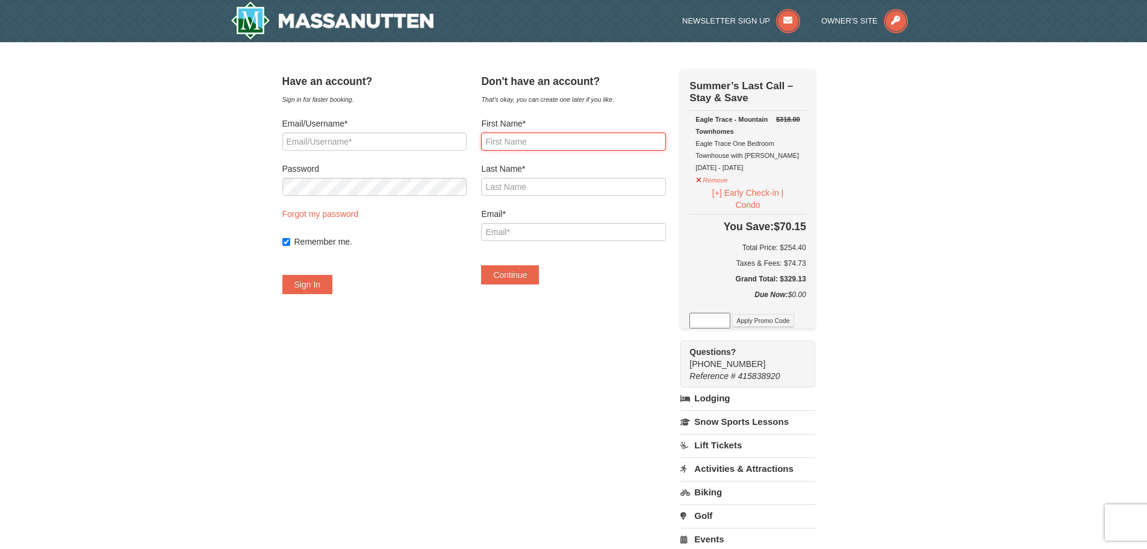
click at [580, 142] on input "First Name*" at bounding box center [573, 142] width 184 height 18
type input "Melony"
type input "Nettles"
click at [588, 226] on input "Email*" at bounding box center [573, 232] width 184 height 18
type input "melony.nettles@gmail.com"
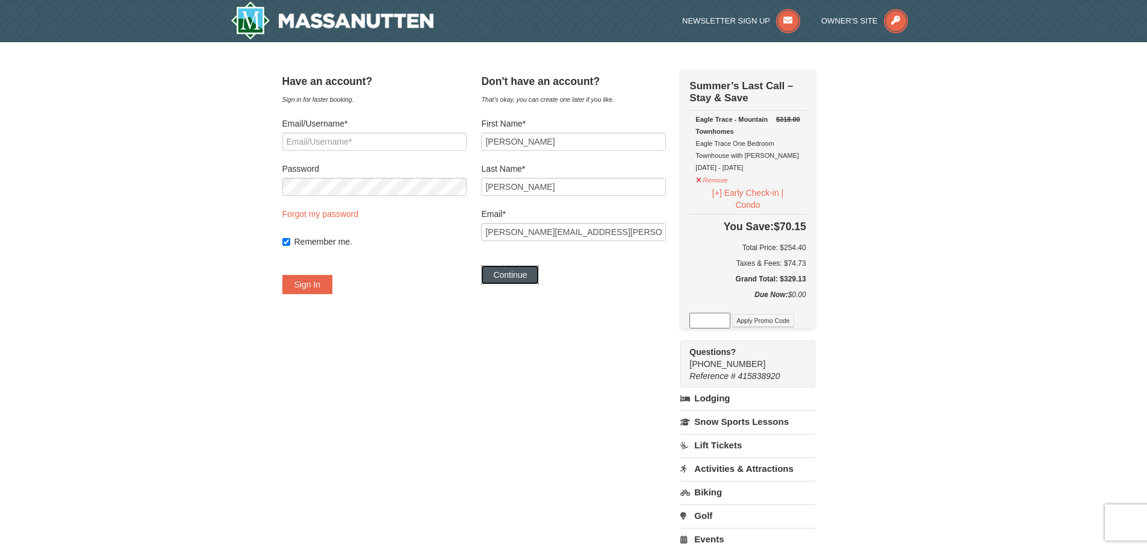
click at [535, 275] on button "Continue" at bounding box center [510, 274] width 58 height 19
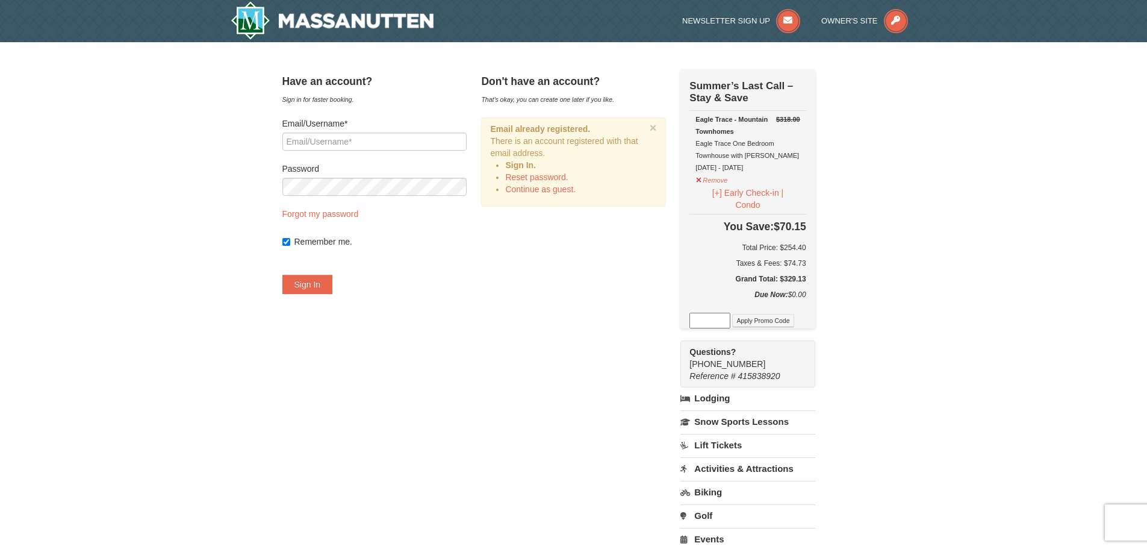
click at [387, 131] on div "Email/Username*" at bounding box center [375, 133] width 184 height 33
click at [382, 144] on input "Email/Username*" at bounding box center [375, 142] width 184 height 18
click at [534, 238] on div "Have an account? Sign in for faster booking. Email/Username* Password Forgot my…" at bounding box center [574, 374] width 583 height 610
click at [657, 129] on button "×" at bounding box center [653, 128] width 7 height 12
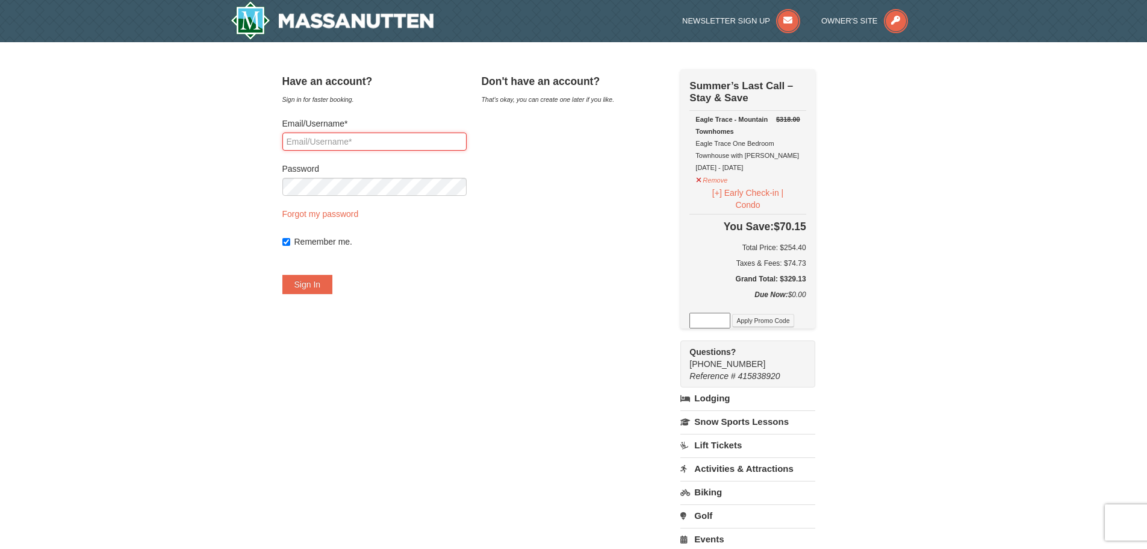
click at [357, 133] on input "Email/Username*" at bounding box center [375, 142] width 184 height 18
type input "M"
type input "melony.nettles@gmail.com"
click at [283, 275] on button "Sign In" at bounding box center [308, 284] width 51 height 19
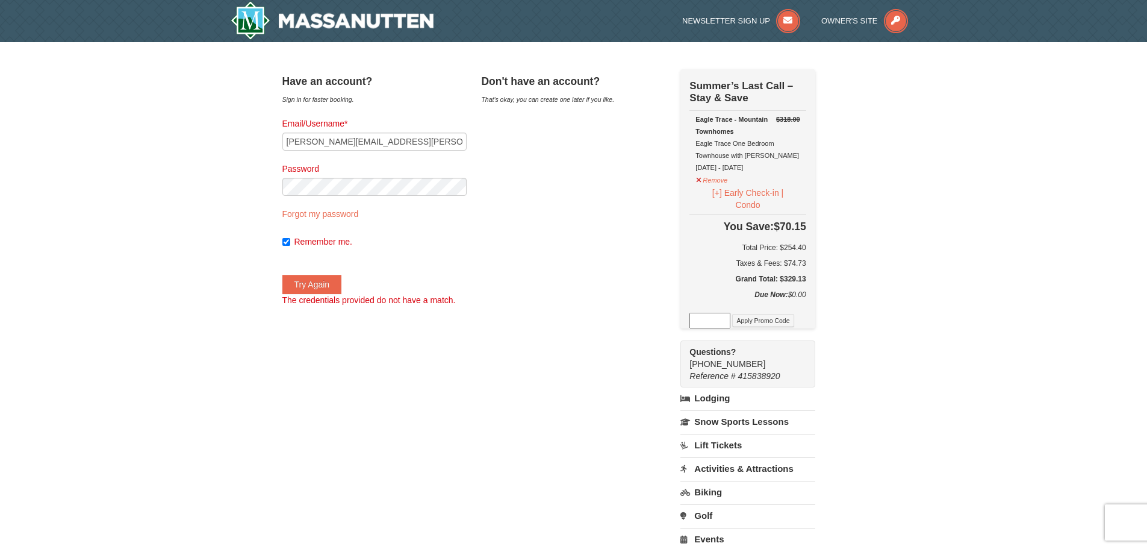
click at [534, 80] on h4 "Don't have an account?" at bounding box center [573, 81] width 184 height 12
click at [310, 237] on label "Remember me." at bounding box center [381, 242] width 172 height 12
click at [290, 238] on input "Remember me." at bounding box center [287, 242] width 8 height 8
checkbox input "false"
click at [334, 212] on link "Forgot my password" at bounding box center [321, 214] width 76 height 10
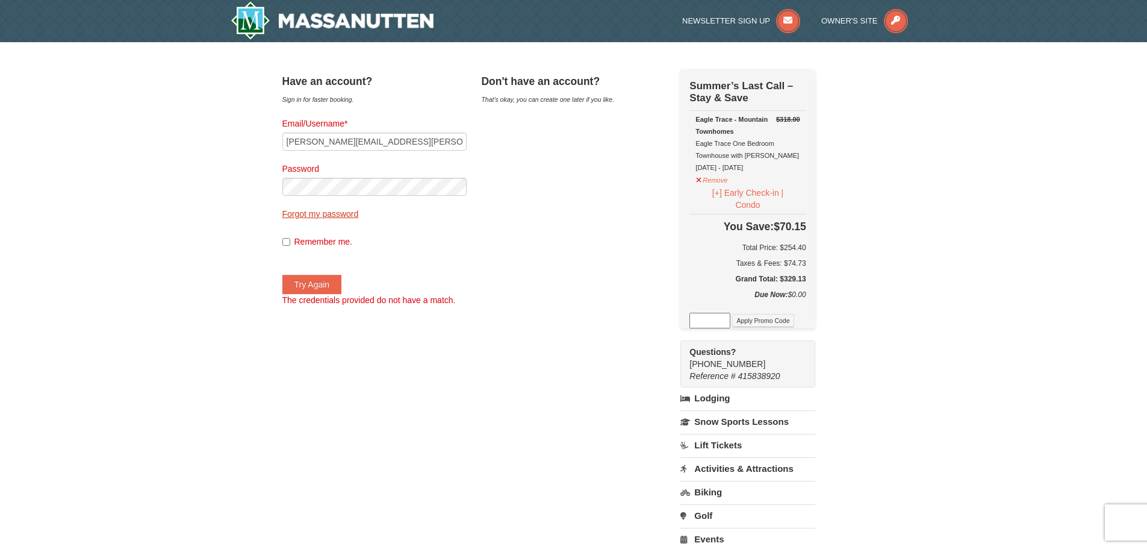
type input "melony.nettles@gmail.com"
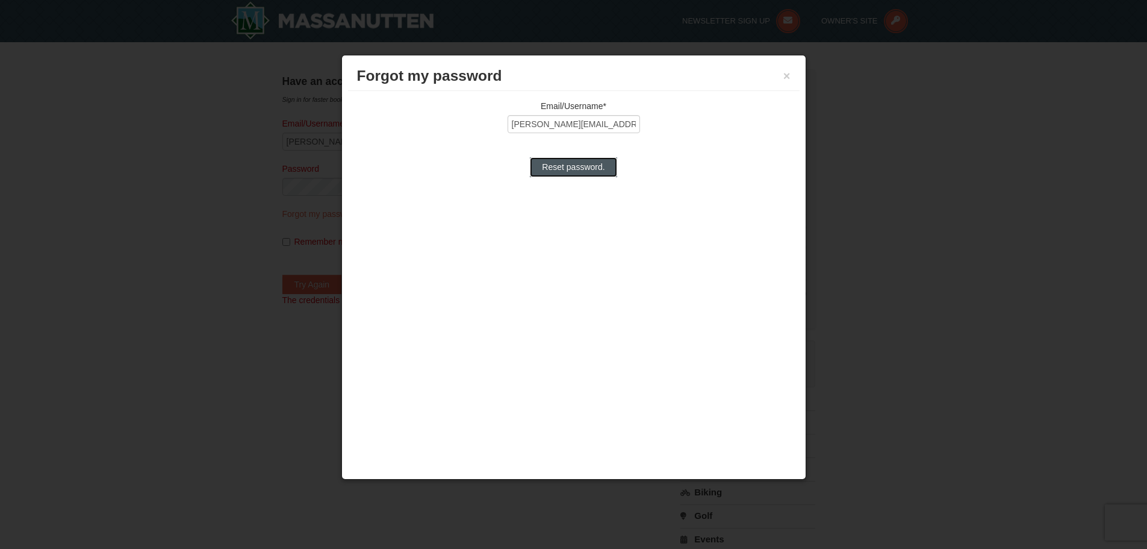
click at [561, 171] on input "Reset password." at bounding box center [573, 166] width 87 height 19
type input "Processing..."
type input "melony.nettles@gmail.com"
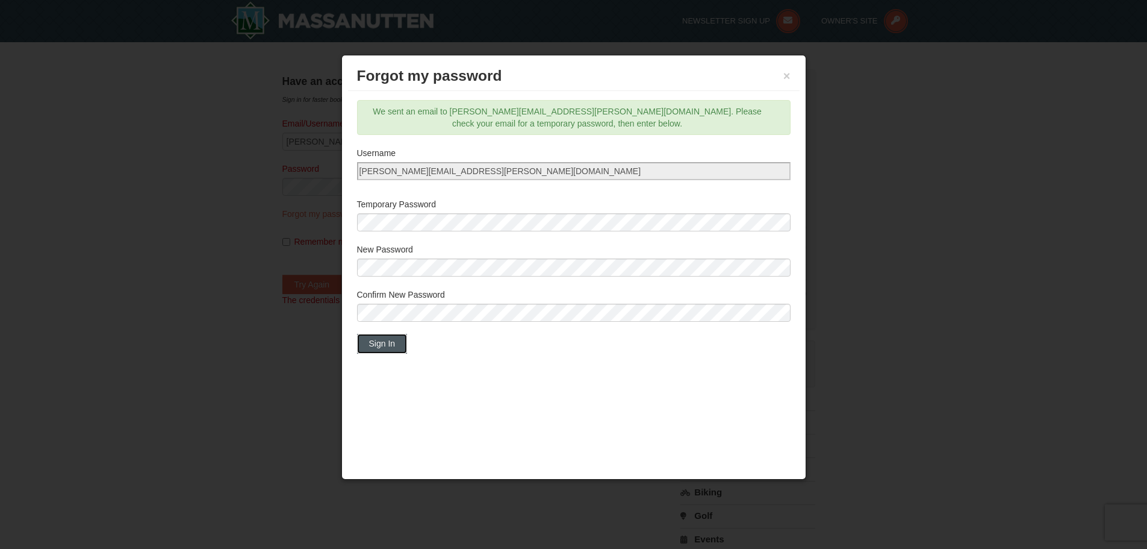
click at [395, 350] on button "Sign In" at bounding box center [382, 343] width 51 height 19
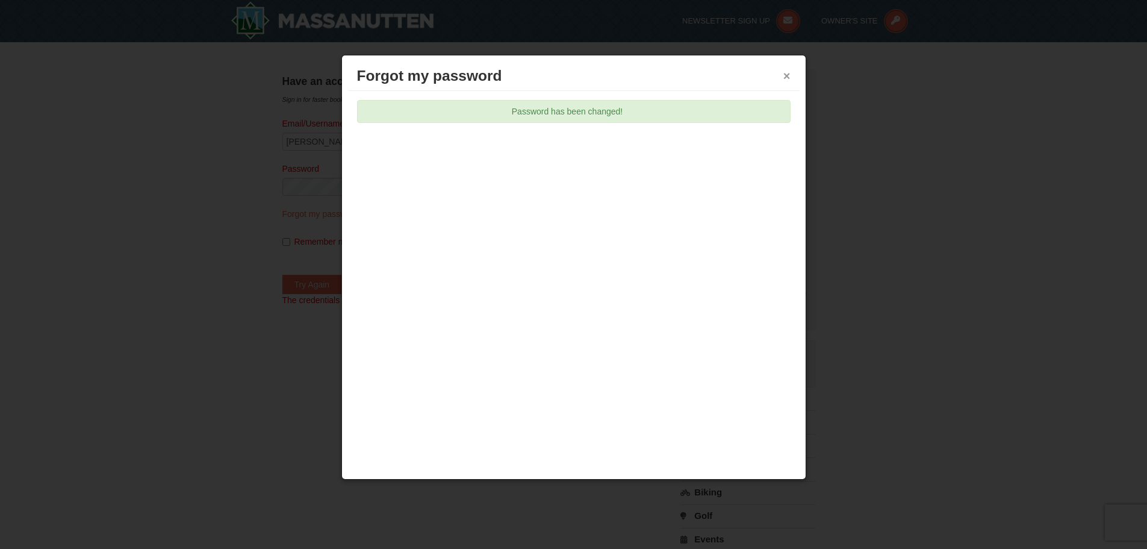
click at [787, 71] on button "×" at bounding box center [787, 76] width 7 height 12
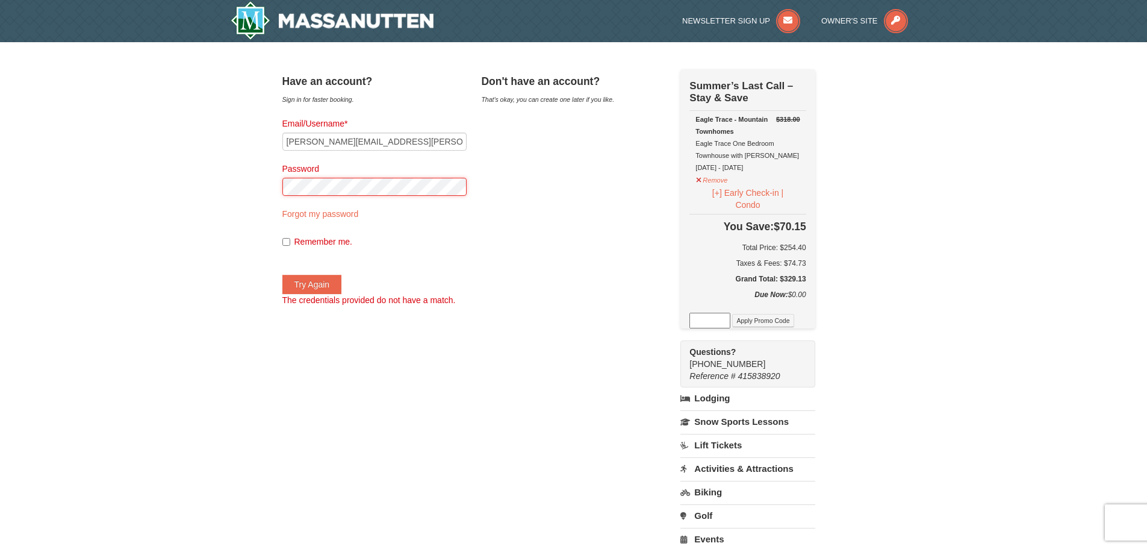
click at [219, 170] on div "× Have an account? Sign in for faster booking. Email/Username* melony.nettles@g…" at bounding box center [573, 374] width 1147 height 664
click at [283, 275] on button "Try Again" at bounding box center [313, 284] width 60 height 19
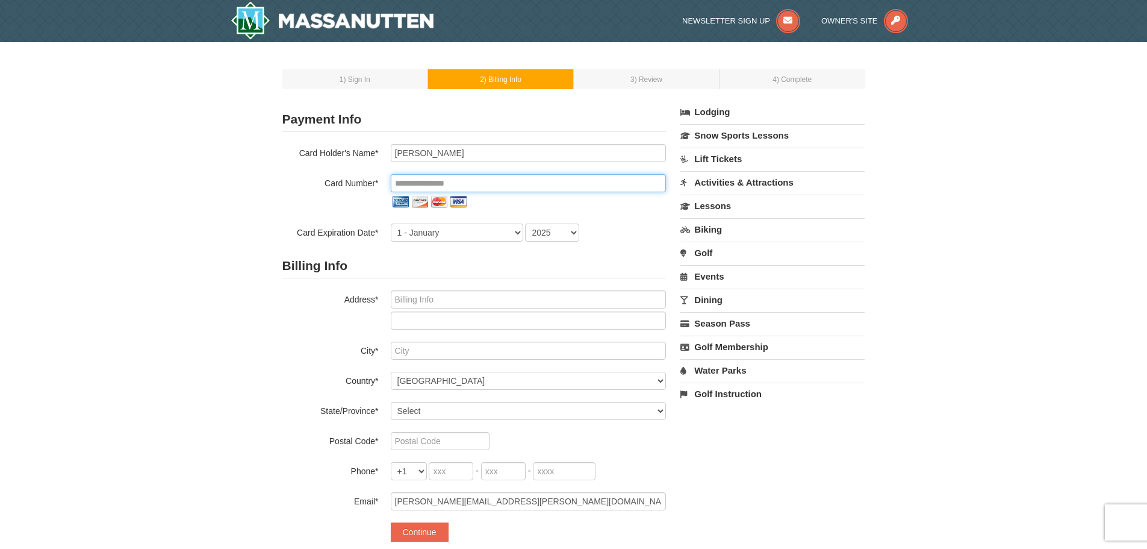
click at [513, 180] on input "tel" at bounding box center [528, 183] width 275 height 18
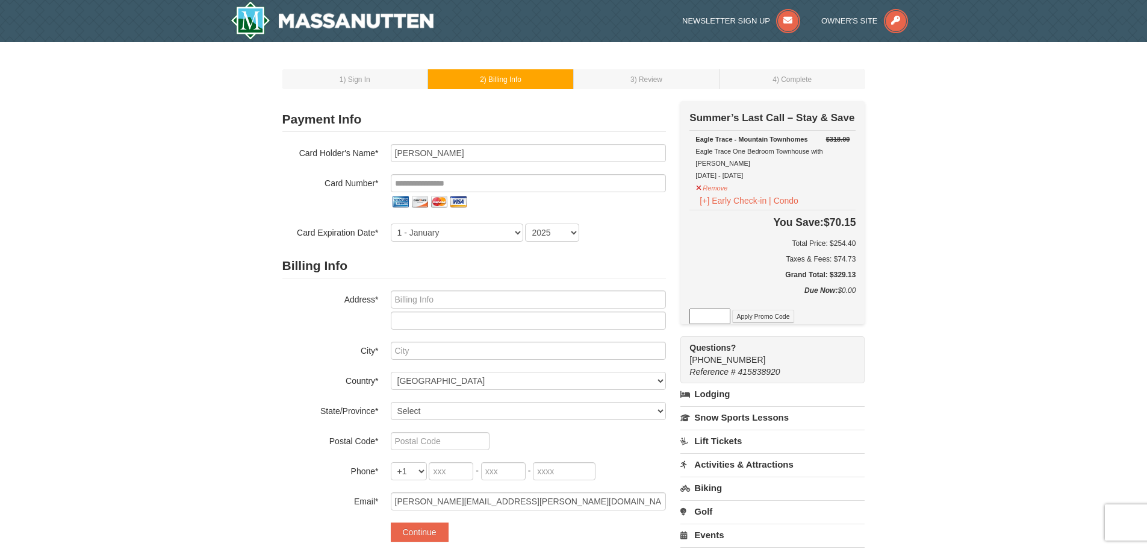
click at [274, 210] on div "1 ) Sign In 2 ) Billing Info 3 ) Review ) Complete ×" at bounding box center [573, 372] width 607 height 636
click at [462, 184] on input "tel" at bounding box center [528, 183] width 275 height 18
click at [327, 180] on label "Card Number*" at bounding box center [331, 181] width 96 height 15
click at [285, 194] on div "Card Number*" at bounding box center [475, 192] width 384 height 37
click at [974, 252] on div "1 ) Sign In 2 ) Billing Info 3 ) Review ) Complete ×" at bounding box center [573, 372] width 1147 height 660
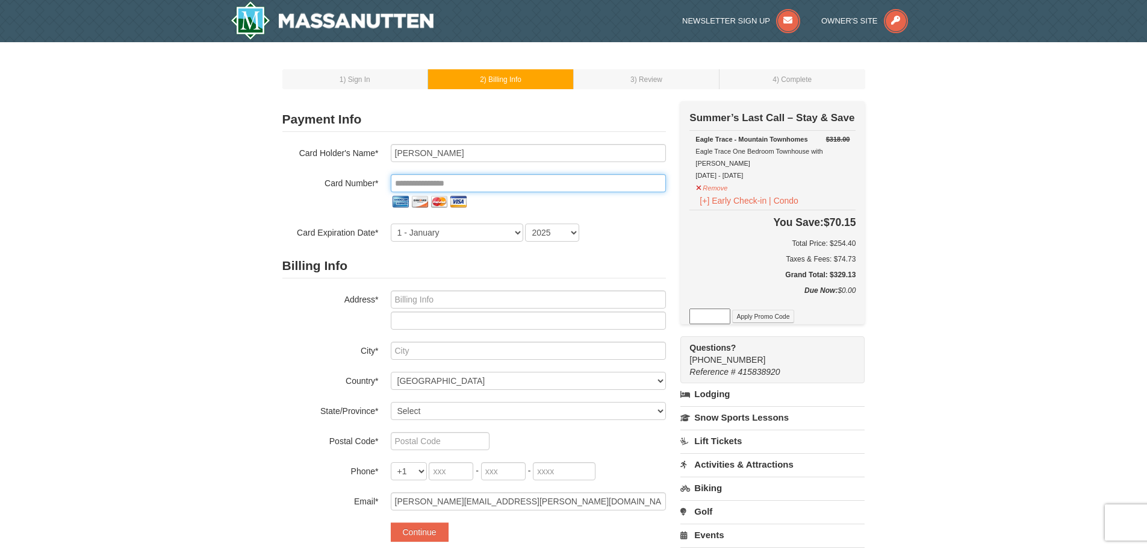
click at [467, 179] on input "tel" at bounding box center [528, 183] width 275 height 18
click at [476, 181] on input "tel" at bounding box center [528, 183] width 275 height 18
click at [216, 198] on div "1 ) Sign In 2 ) Billing Info 3 ) Review ) Complete ×" at bounding box center [573, 372] width 1147 height 660
click at [443, 183] on input "tel" at bounding box center [528, 183] width 275 height 18
drag, startPoint x: 460, startPoint y: 155, endPoint x: 263, endPoint y: 138, distance: 197.1
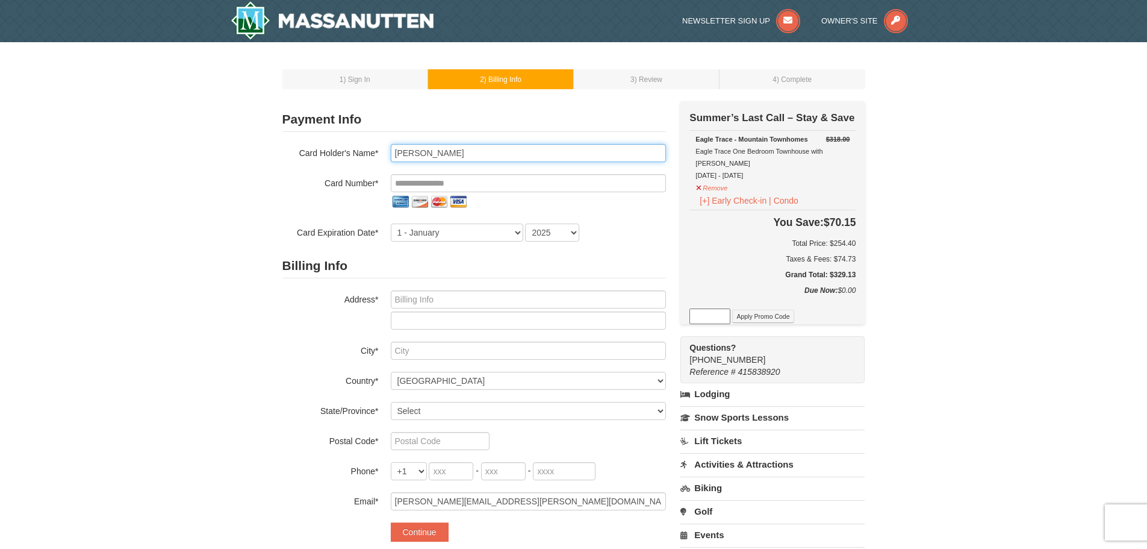
click at [263, 142] on div "1 ) Sign In 2 ) Billing Info 3 ) Review ) Complete ×" at bounding box center [573, 372] width 1147 height 660
type input "Karen Riggins"
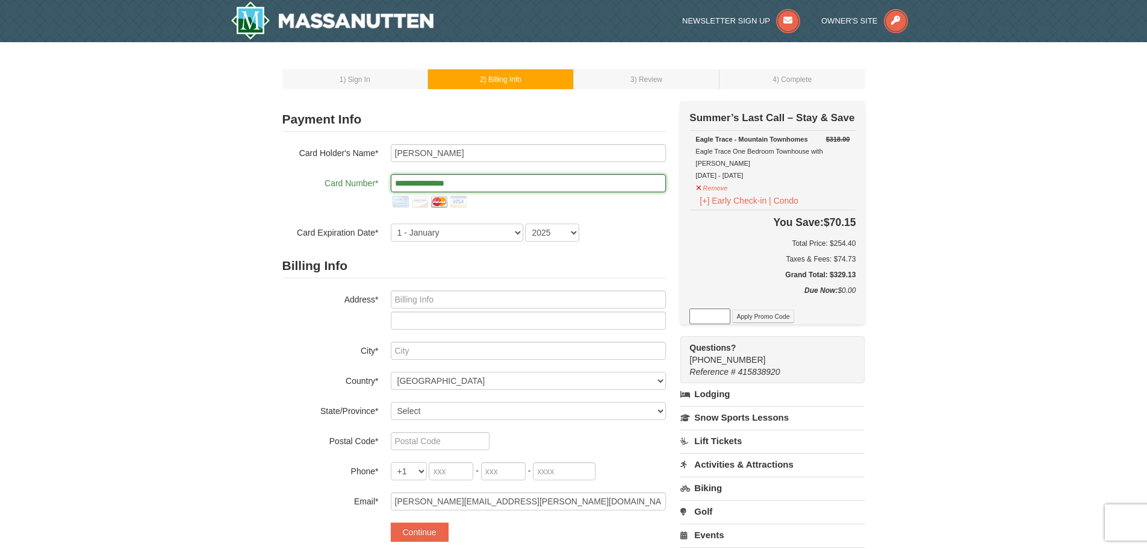
type input "**********"
click at [296, 204] on div "**********" at bounding box center [475, 192] width 384 height 37
click at [463, 239] on select "1 - January 2 - February 3 - March 4 - April 5 - May 6 - June 7 - July 8 - Augu…" at bounding box center [457, 232] width 133 height 18
select select "6"
click at [391, 223] on select "1 - January 2 - February 3 - March 4 - April 5 - May 6 - June 7 - July 8 - Augu…" at bounding box center [457, 232] width 133 height 18
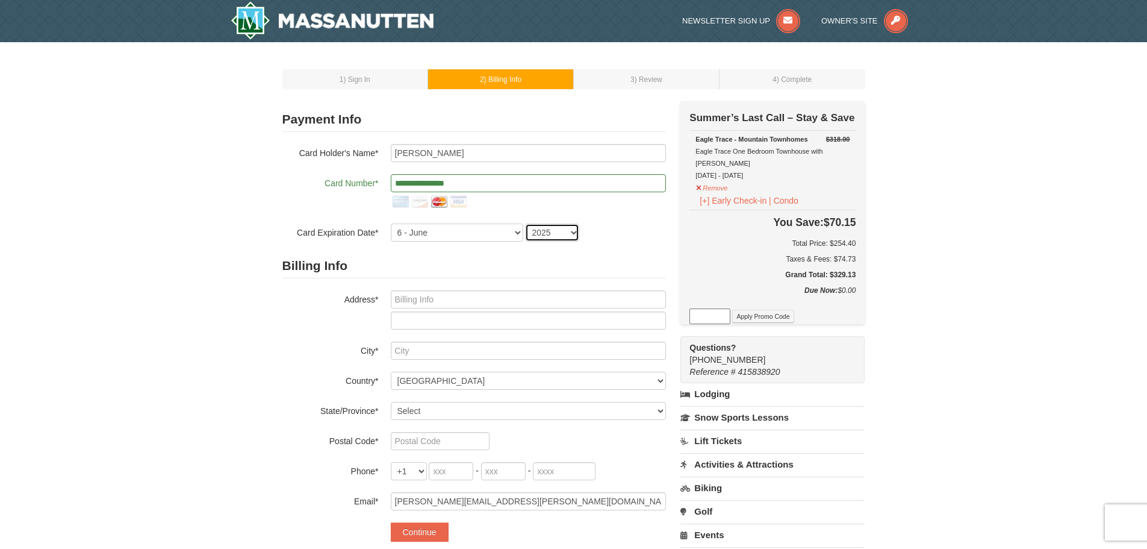
click at [551, 233] on select "2025 2026 2027 2028 2029 2030 2031 2032 2033 2034" at bounding box center [552, 232] width 54 height 18
select select "2030"
click at [525, 223] on select "2025 2026 2027 2028 2029 2030 2031 2032 2033 2034" at bounding box center [552, 232] width 54 height 18
drag, startPoint x: 393, startPoint y: 172, endPoint x: 303, endPoint y: 175, distance: 89.8
click at [303, 175] on div "**********" at bounding box center [475, 193] width 384 height 98
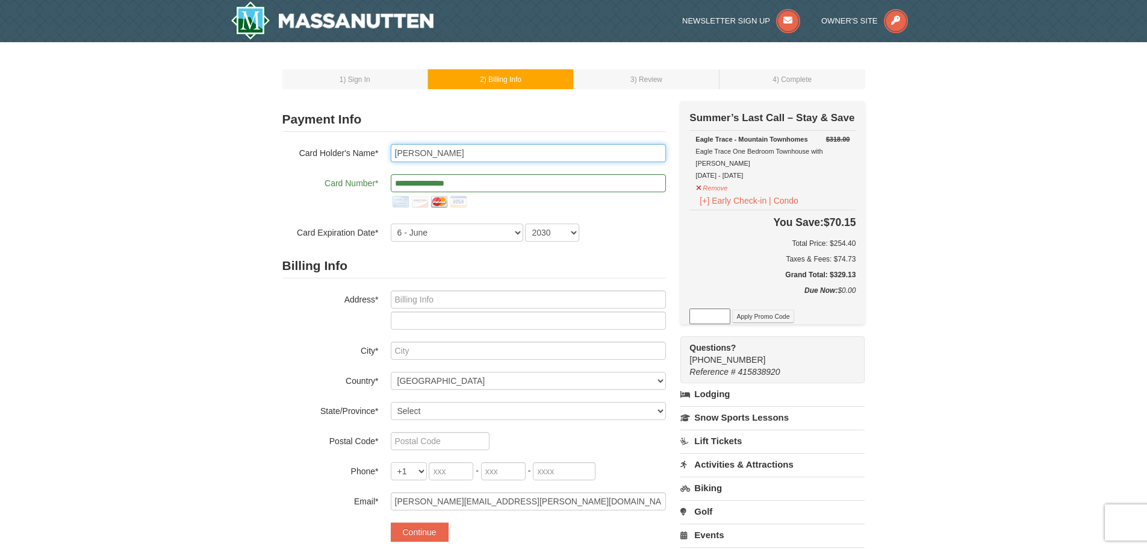
type input "Melony Nettles"
click at [476, 184] on input "tel" at bounding box center [528, 183] width 275 height 18
type input "**********"
click at [452, 231] on select "1 - January 2 - February 3 - March 4 - April 5 - May 6 - June 7 - July 8 - Augu…" at bounding box center [457, 232] width 133 height 18
select select "5"
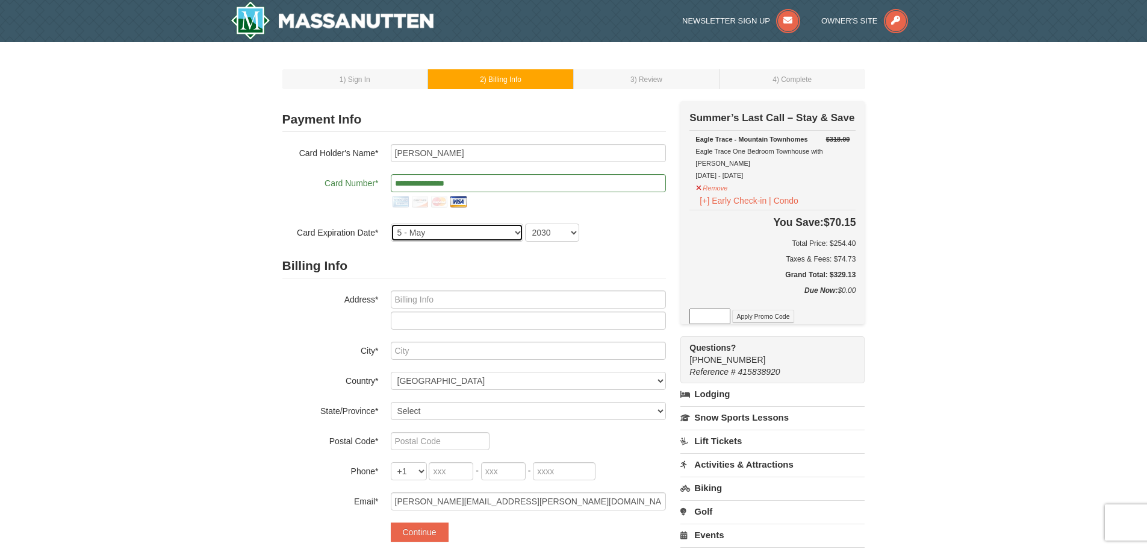
click at [391, 223] on select "1 - January 2 - February 3 - March 4 - April 5 - May 6 - June 7 - July 8 - Augu…" at bounding box center [457, 232] width 133 height 18
click at [559, 223] on select "2025 2026 2027 2028 2029 2030 2031 2032 2033 2034" at bounding box center [552, 232] width 54 height 18
select select "2029"
click at [525, 223] on select "2025 2026 2027 2028 2029 2030 2031 2032 2033 2034" at bounding box center [552, 232] width 54 height 18
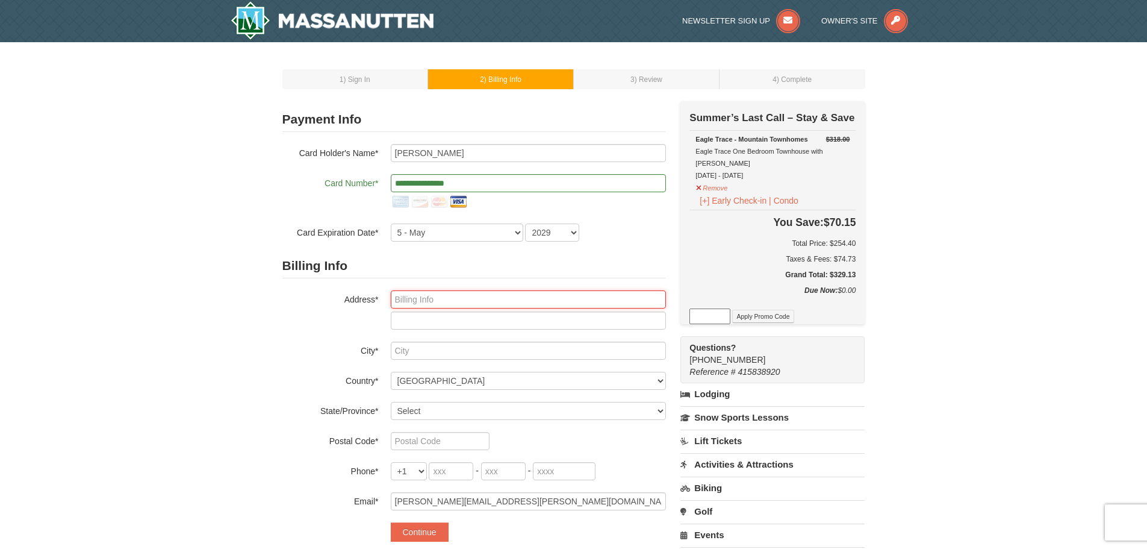
click at [472, 299] on input "text" at bounding box center [528, 299] width 275 height 18
type input "3954 Burns Place Southeast"
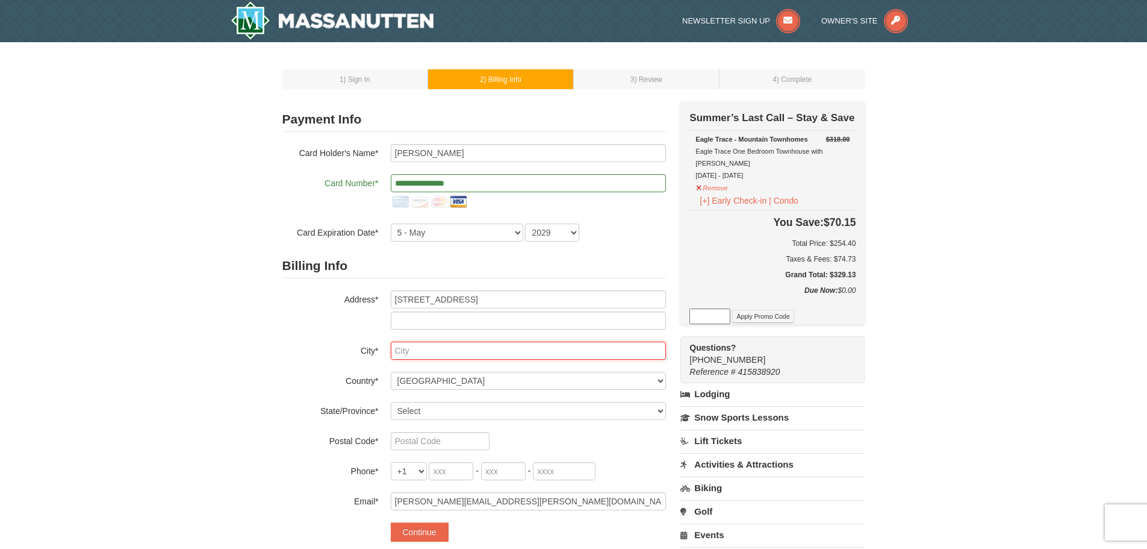
type input "Washington"
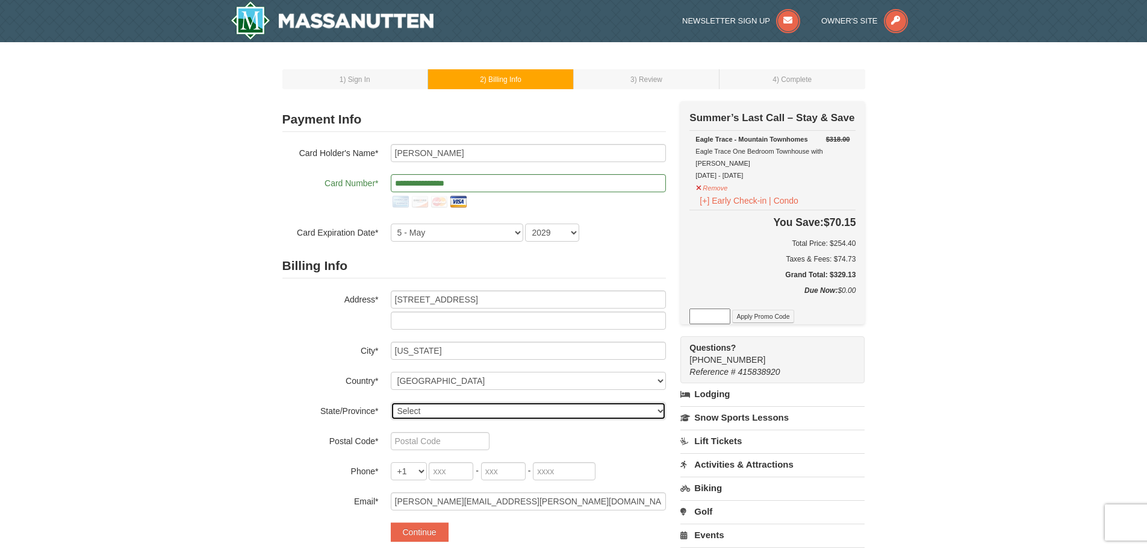
select select "DC"
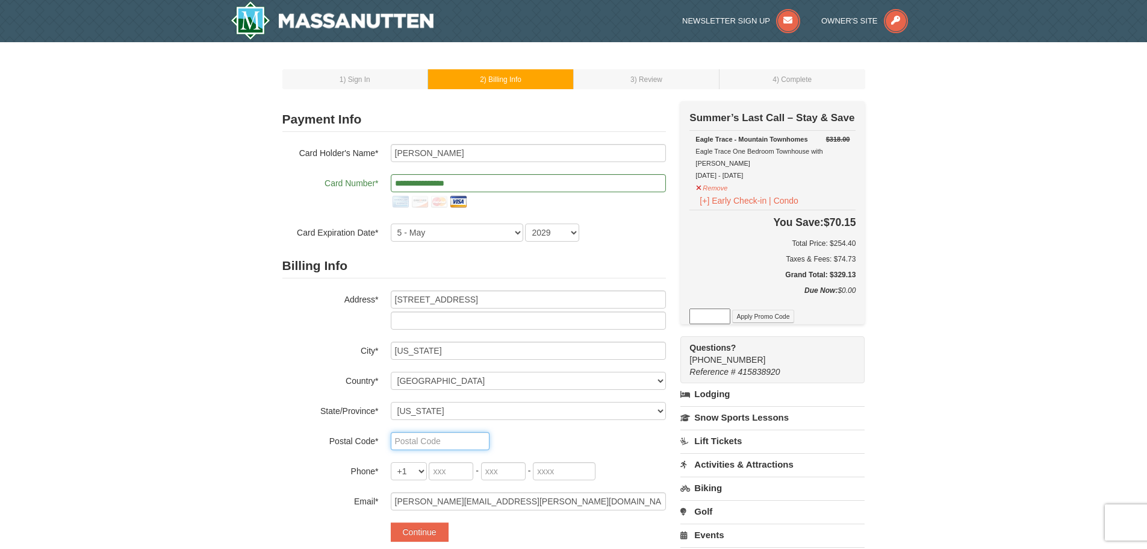
type input "20019"
type input "703"
type input "725"
type input "8726"
click at [573, 441] on div "20019" at bounding box center [528, 441] width 275 height 18
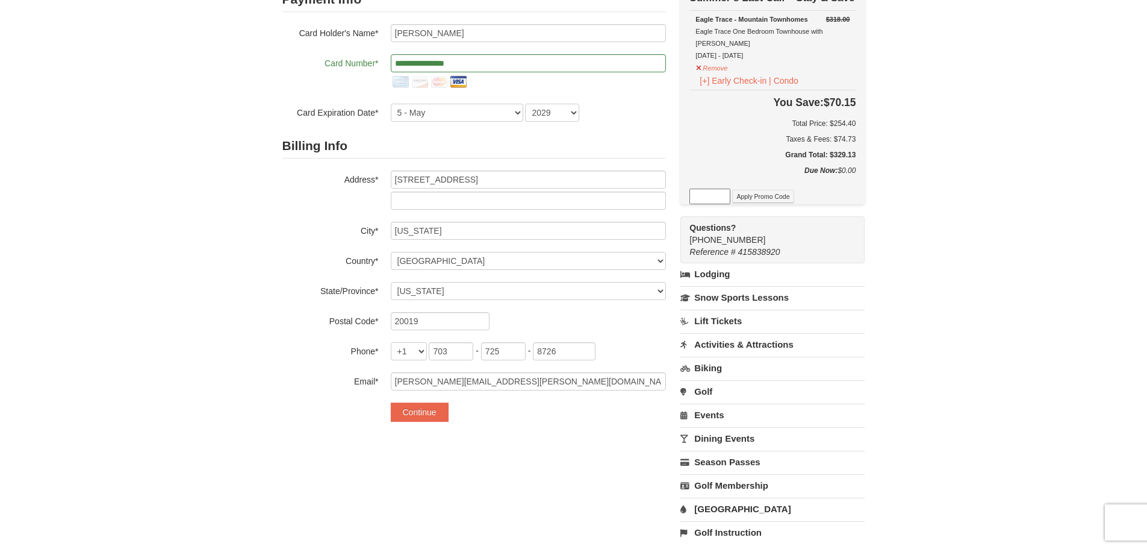
scroll to position [120, 0]
click at [423, 406] on button "Continue" at bounding box center [420, 411] width 58 height 19
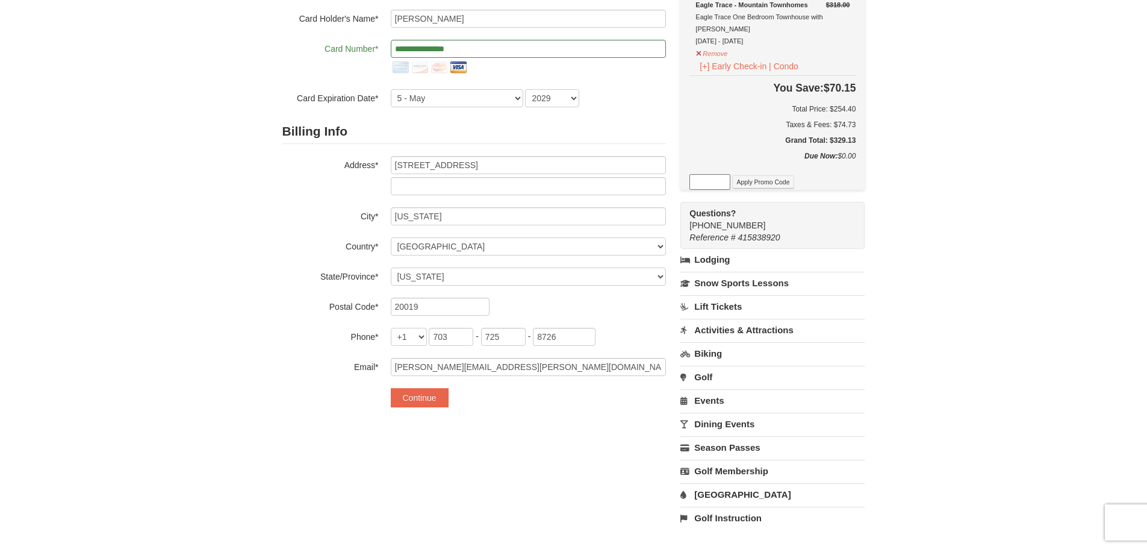
scroll to position [181, 0]
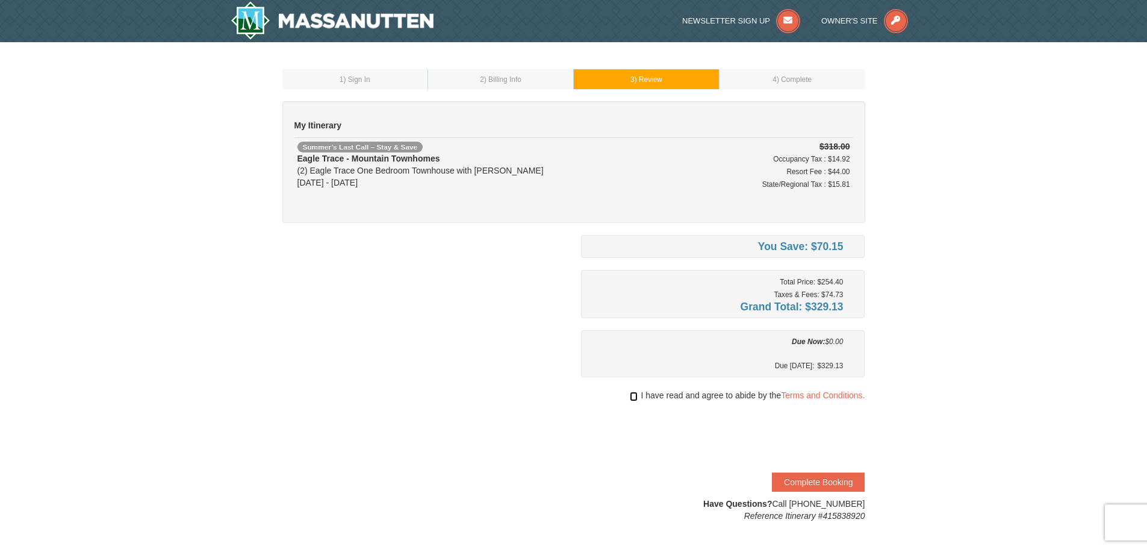
click at [630, 397] on input "checkbox" at bounding box center [634, 397] width 8 height 10
checkbox input "true"
click at [812, 477] on button "Complete Booking" at bounding box center [818, 481] width 93 height 19
